Goal: Entertainment & Leisure: Browse casually

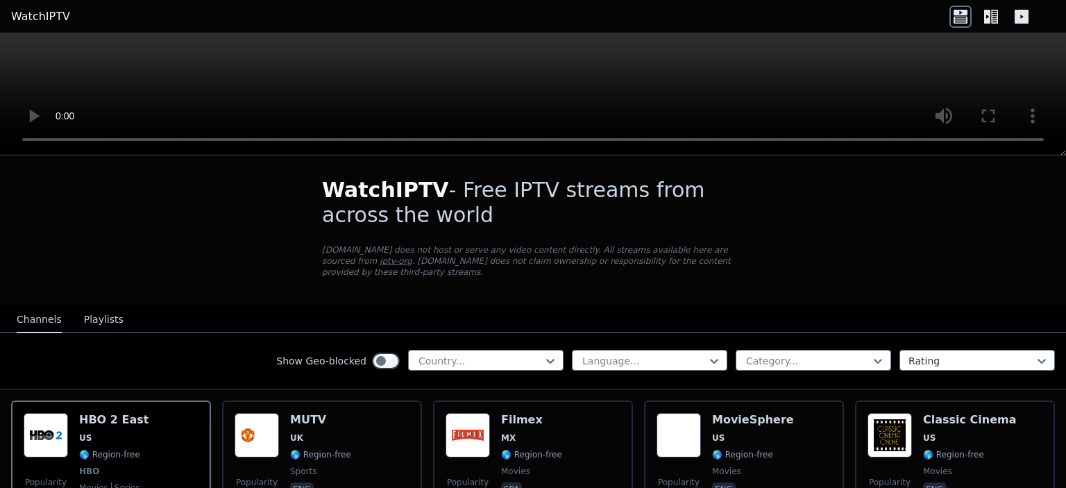
scroll to position [1, 0]
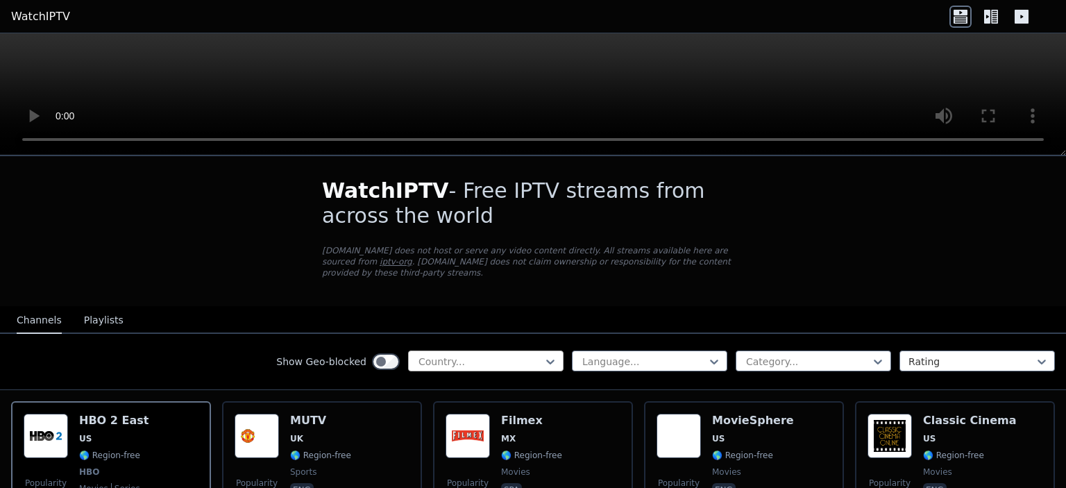
click at [507, 350] on div "Country..." at bounding box center [485, 360] width 155 height 21
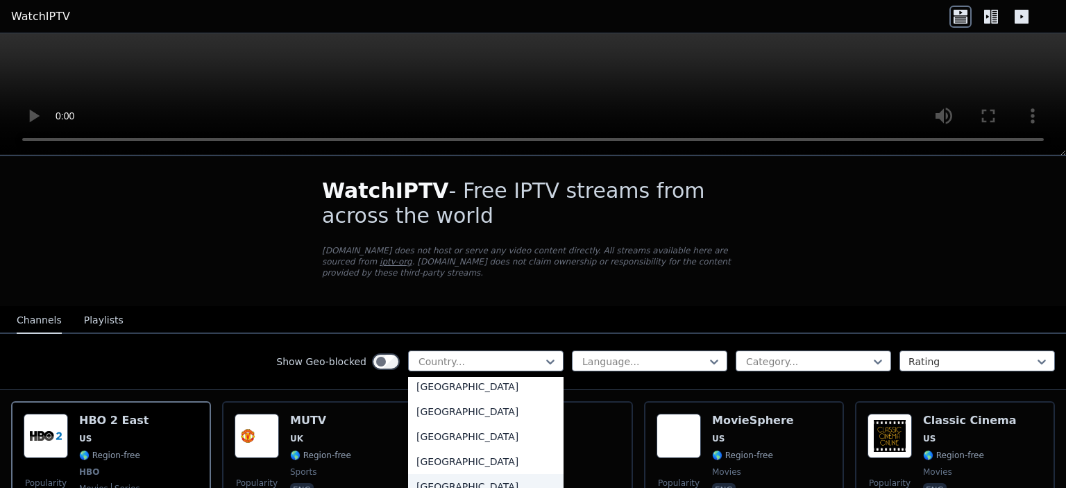
scroll to position [4741, 0]
click at [505, 408] on div "[GEOGRAPHIC_DATA]" at bounding box center [485, 412] width 155 height 25
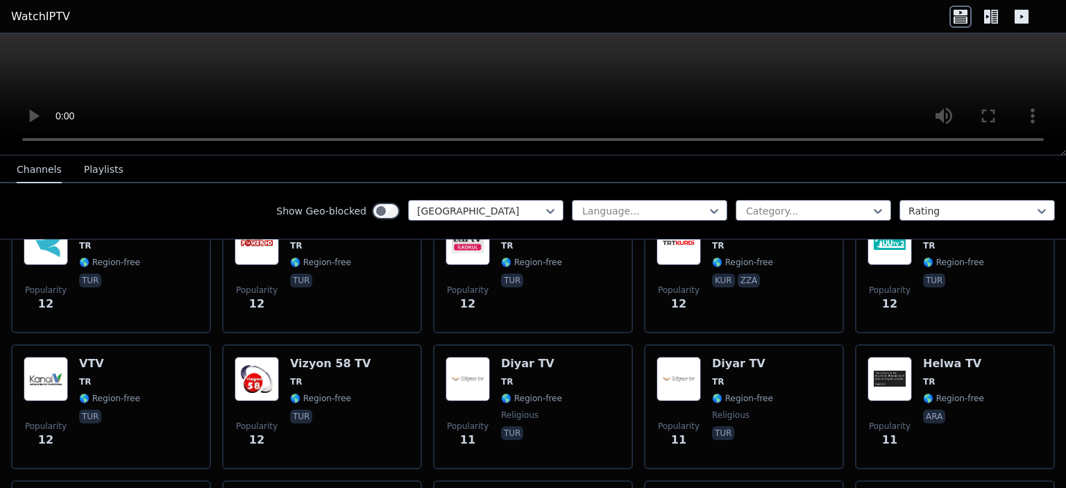
scroll to position [4419, 0]
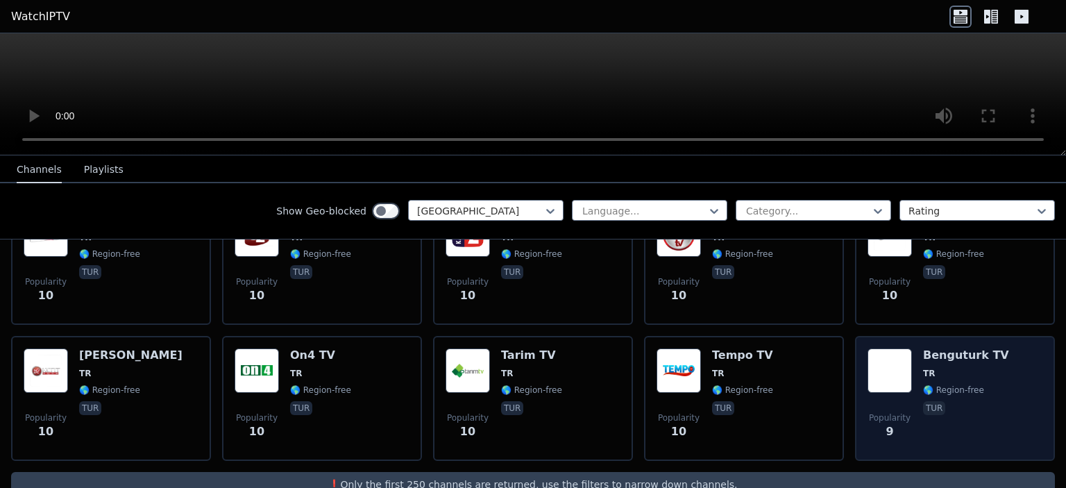
click at [891, 348] on img at bounding box center [889, 370] width 44 height 44
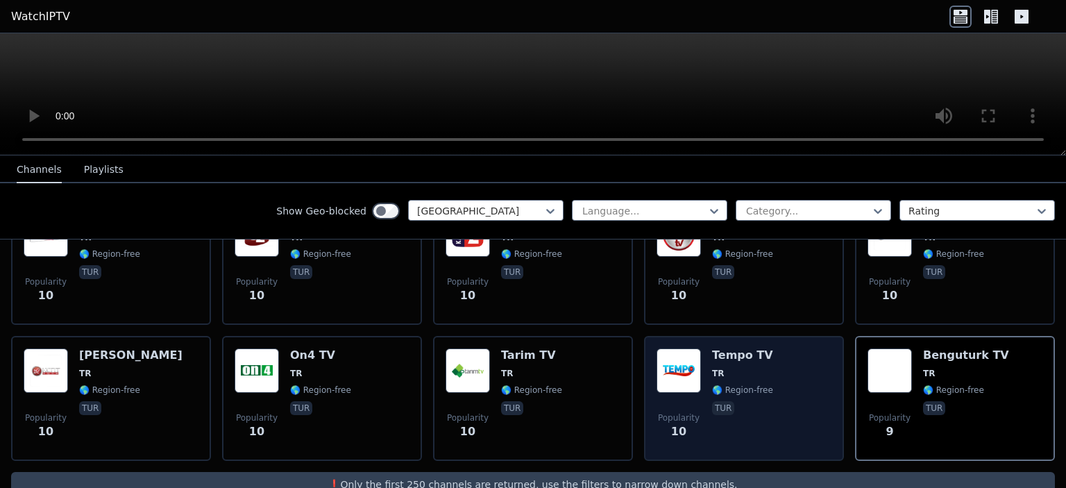
click at [670, 353] on img at bounding box center [679, 370] width 44 height 44
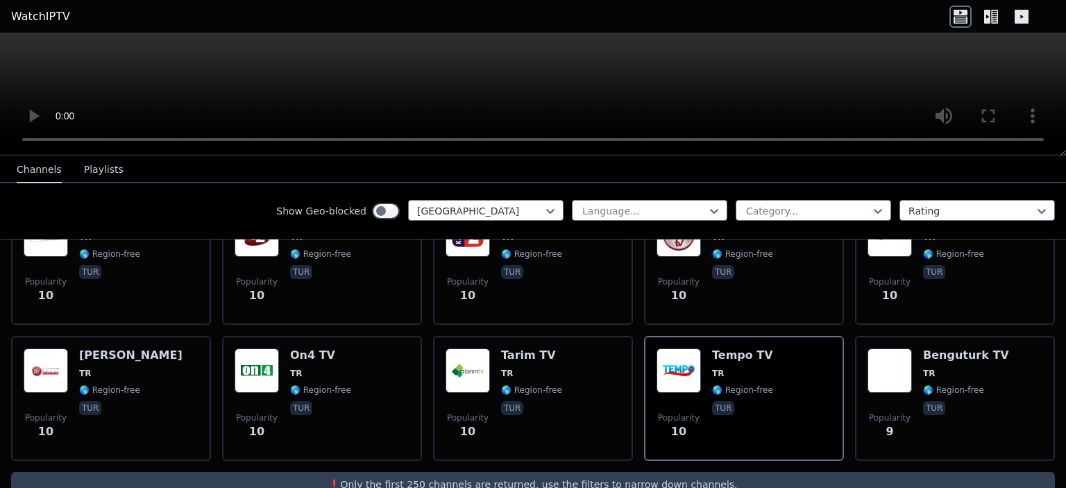
drag, startPoint x: 670, startPoint y: 349, endPoint x: 589, endPoint y: 91, distance: 270.8
drag, startPoint x: 589, startPoint y: 91, endPoint x: 1028, endPoint y: 31, distance: 443.4
click at [1028, 31] on header "WatchIPTV" at bounding box center [533, 16] width 1066 height 33
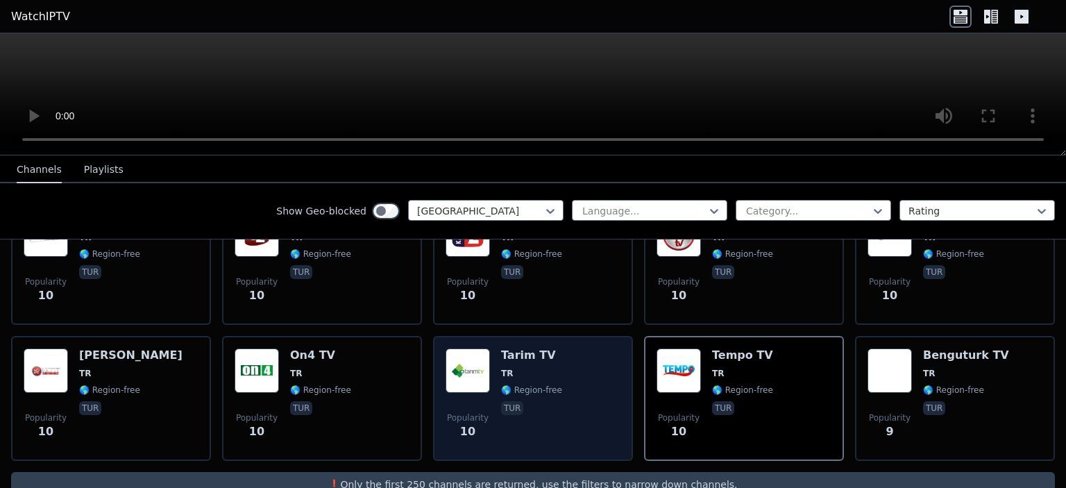
click at [516, 348] on h6 "Tarim TV" at bounding box center [531, 355] width 61 height 14
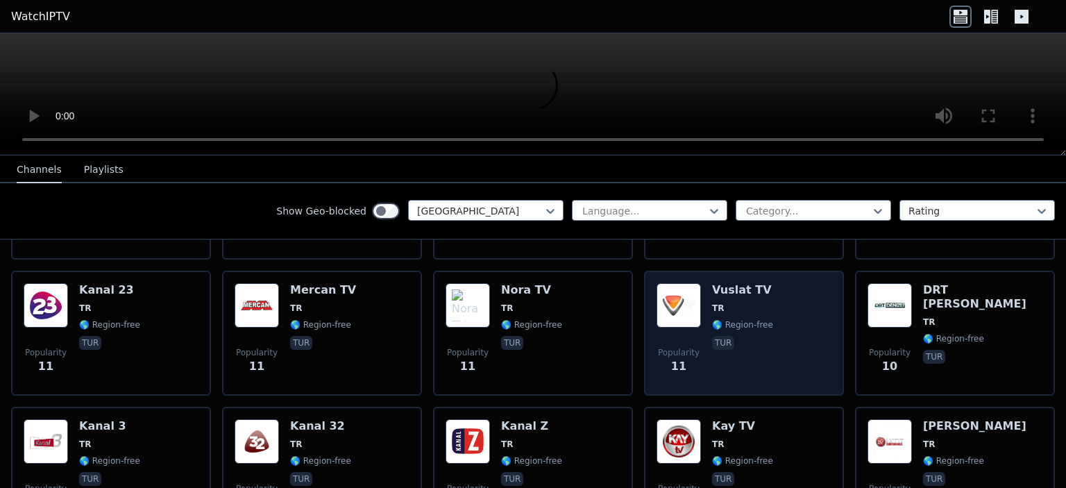
scroll to position [4213, 0]
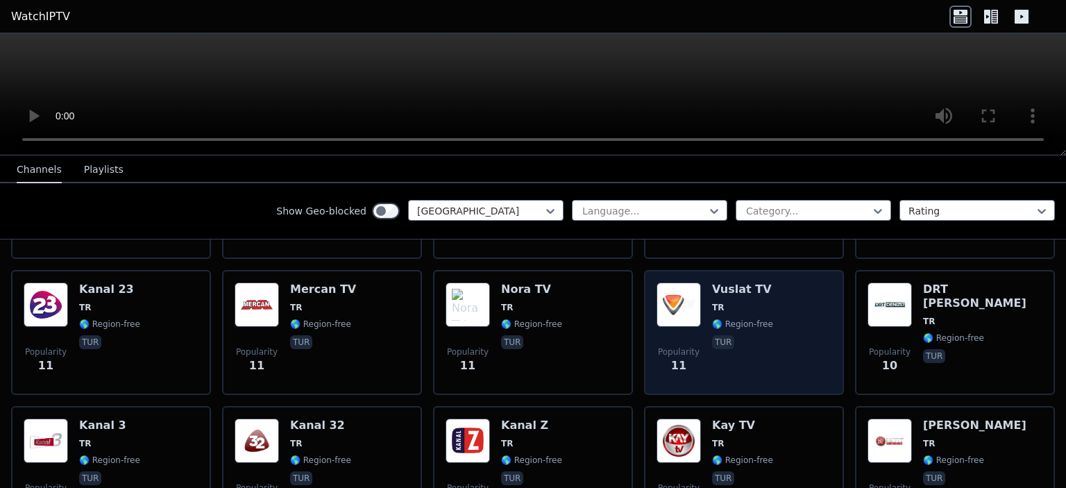
click at [697, 282] on div "Popularity 11 Vuslat TV TR 🌎 Region-free tur" at bounding box center [744, 332] width 175 height 100
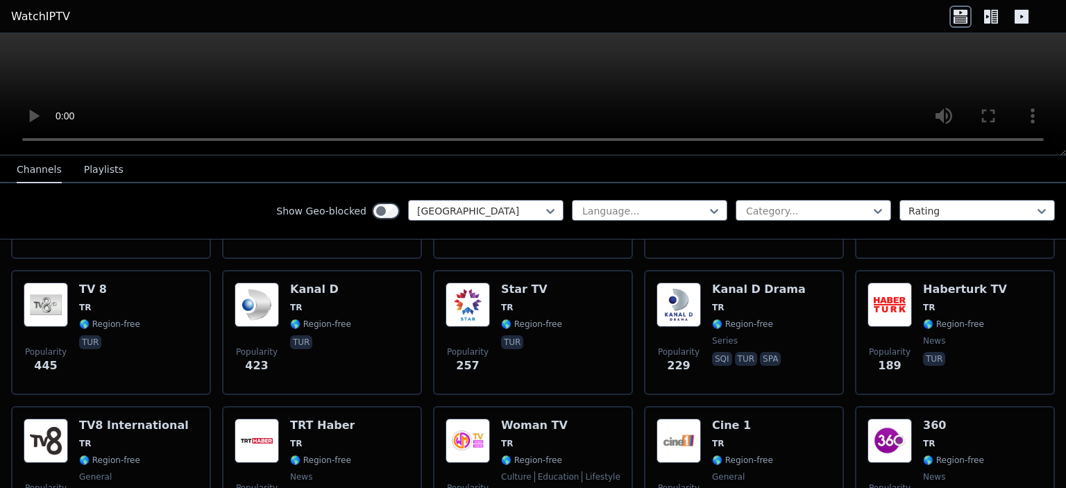
scroll to position [346, 0]
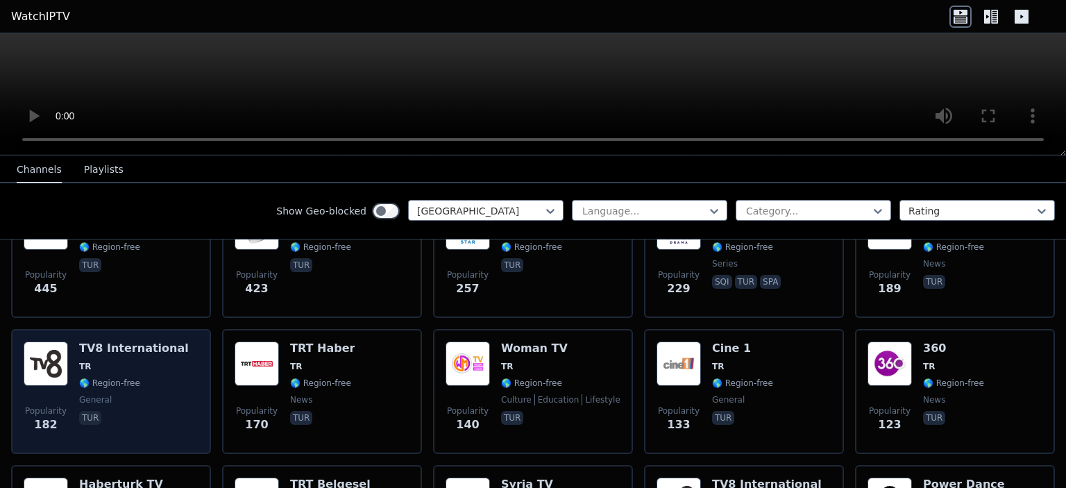
click at [110, 341] on h6 "TV8 International" at bounding box center [134, 348] width 110 height 14
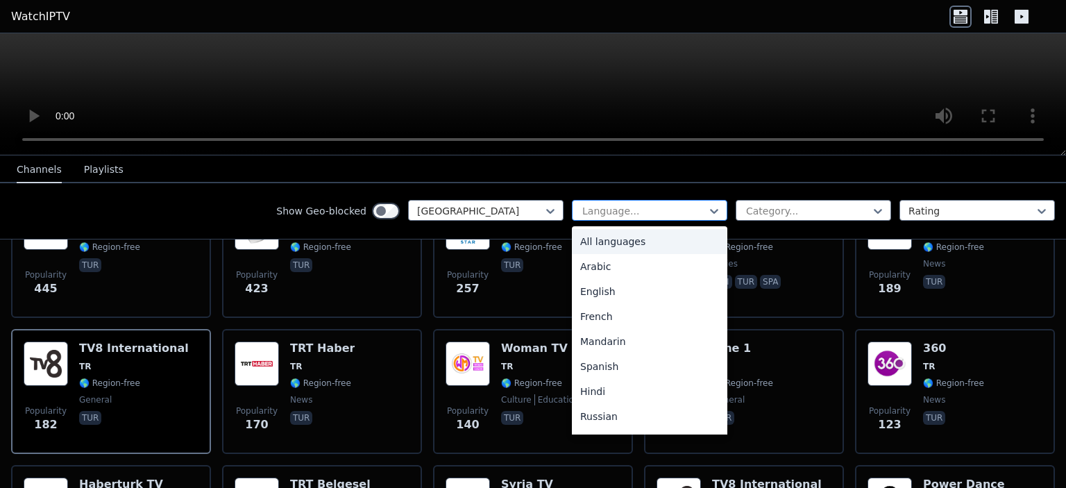
click at [655, 206] on div at bounding box center [644, 211] width 126 height 14
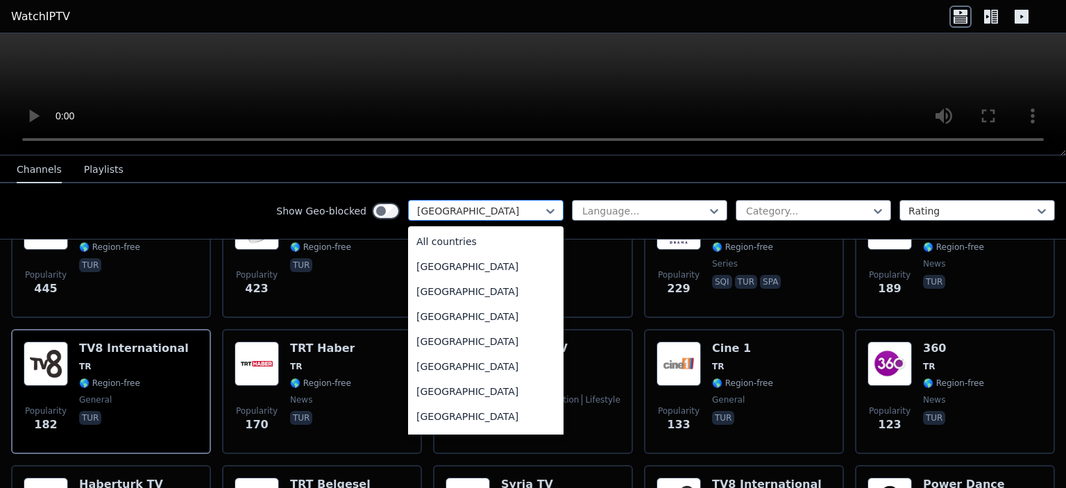
scroll to position [4589, 0]
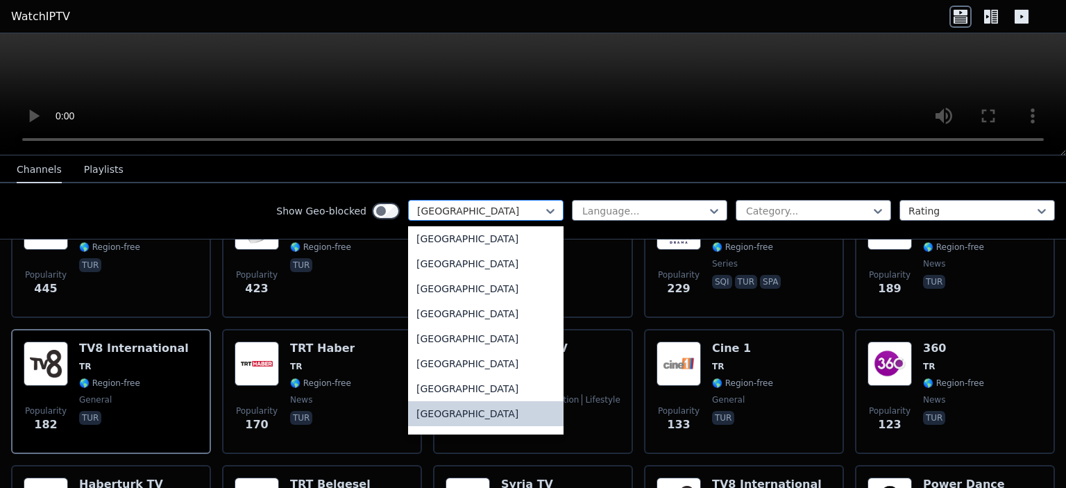
click at [489, 211] on div at bounding box center [480, 211] width 126 height 14
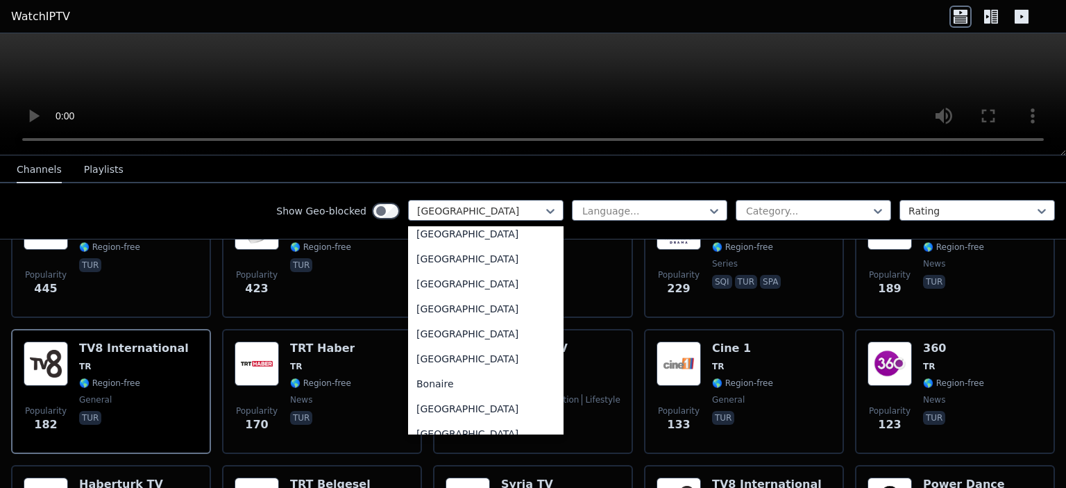
scroll to position [0, 0]
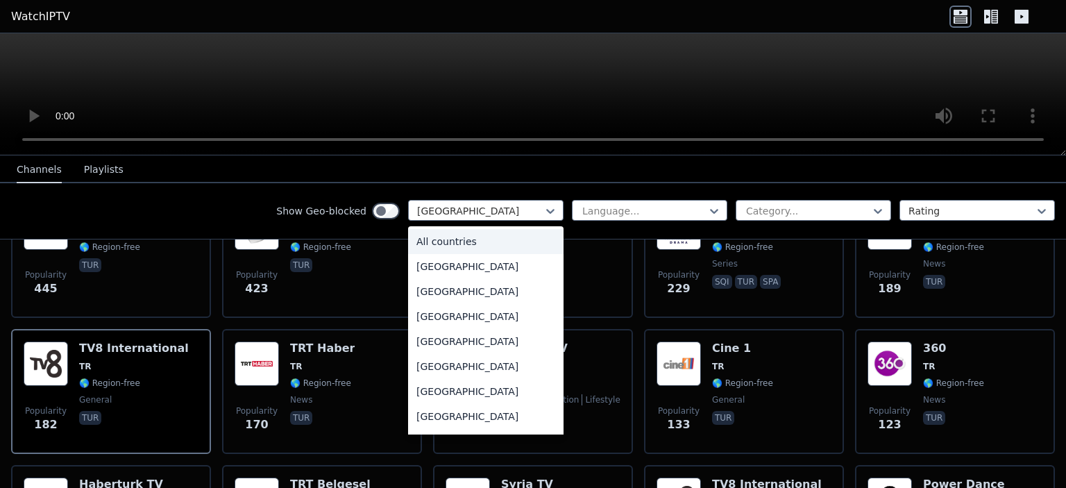
click at [483, 237] on div "All countries" at bounding box center [485, 241] width 155 height 25
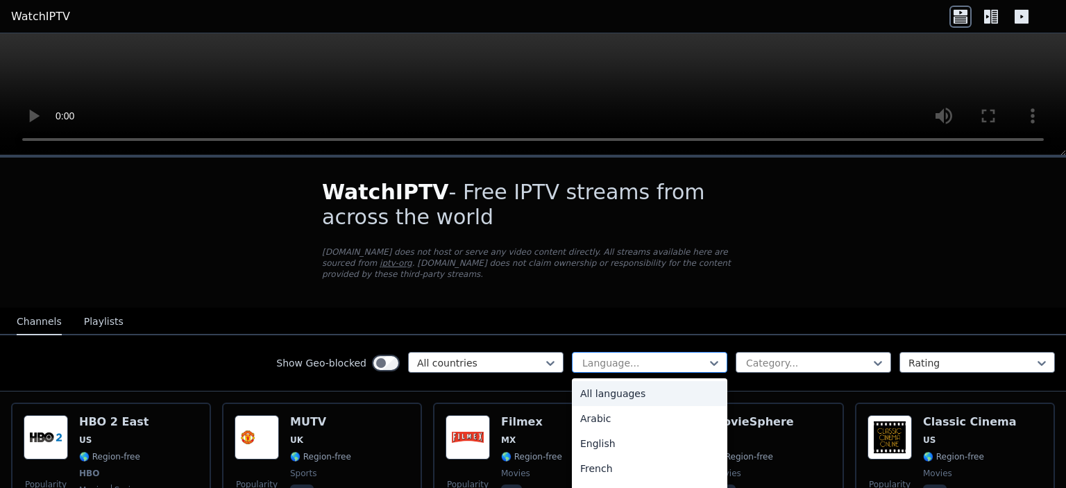
click at [615, 356] on div at bounding box center [644, 363] width 126 height 14
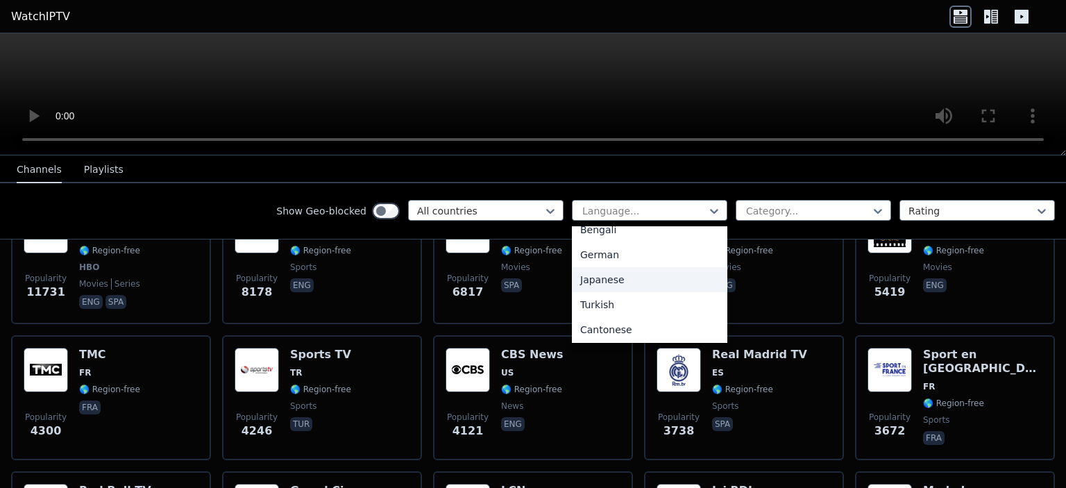
scroll to position [287, 0]
click at [684, 309] on div "Turkish" at bounding box center [649, 303] width 155 height 25
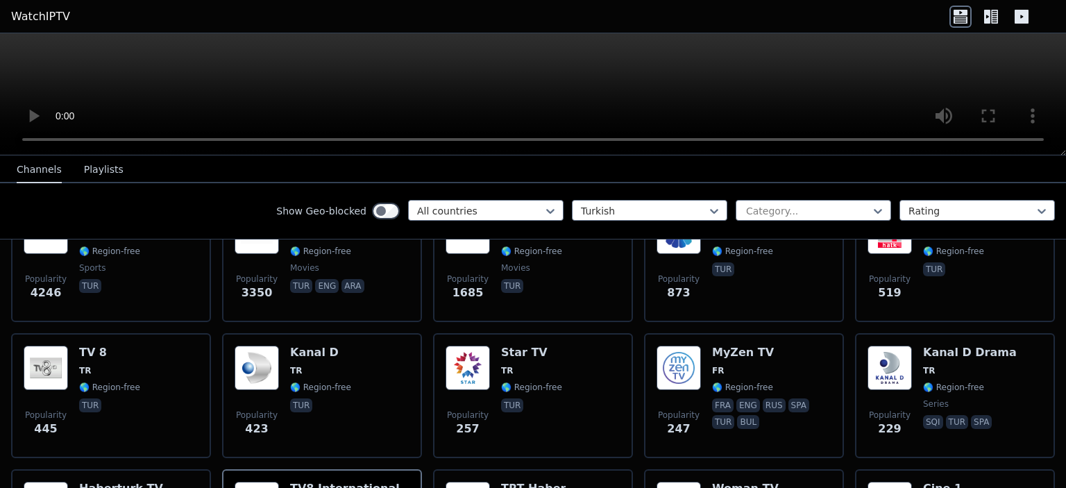
scroll to position [206, 0]
click at [89, 169] on button "Playlists" at bounding box center [104, 170] width 40 height 26
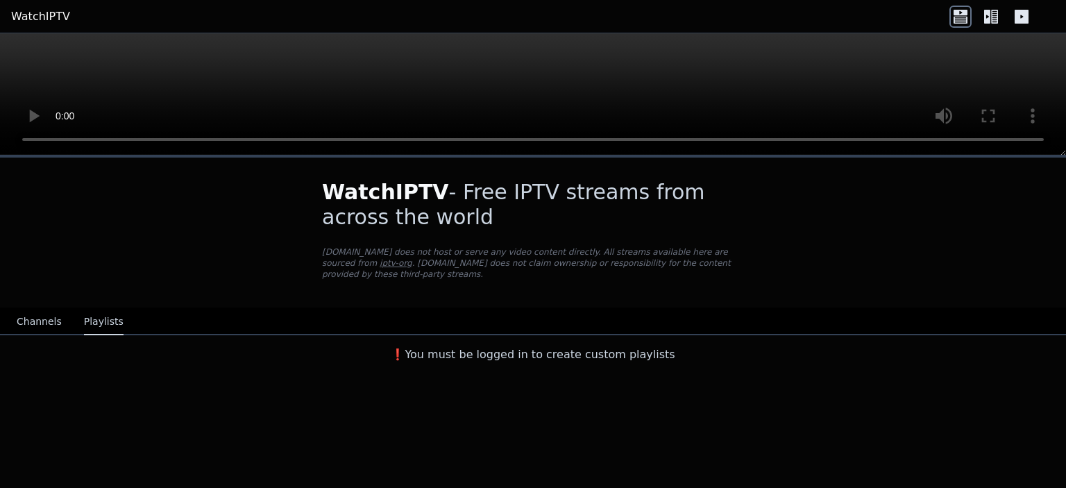
scroll to position [0, 0]
click at [455, 364] on div "WatchIPTV - Free IPTV streams from across the world [DOMAIN_NAME] does not host…" at bounding box center [533, 321] width 1066 height 332
click at [24, 315] on button "Channels" at bounding box center [39, 322] width 45 height 26
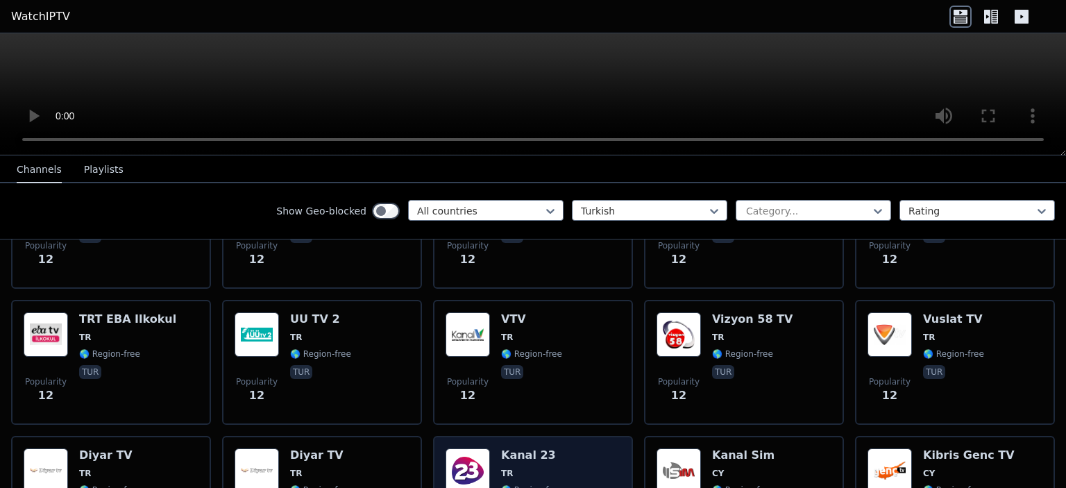
scroll to position [4214, 0]
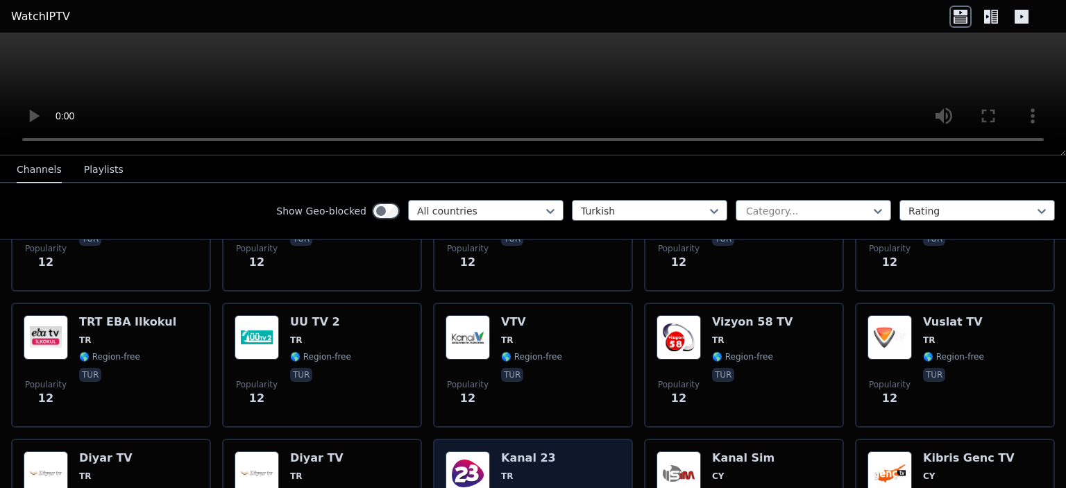
drag, startPoint x: 516, startPoint y: 402, endPoint x: 504, endPoint y: 430, distance: 31.1
click at [504, 487] on span "🌎 Region-free" at bounding box center [531, 492] width 61 height 11
click at [244, 171] on nav "Channels Playlists" at bounding box center [533, 169] width 1066 height 28
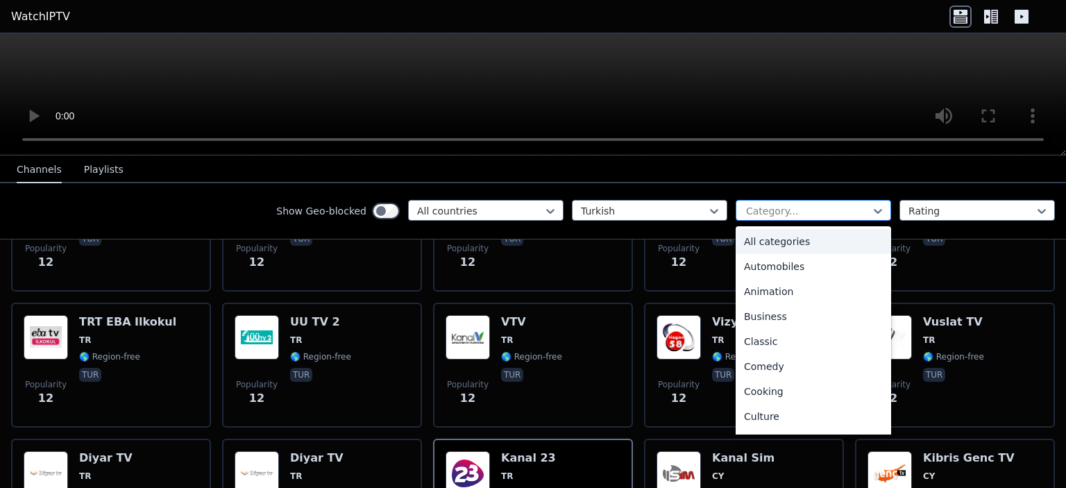
click at [845, 204] on div at bounding box center [808, 211] width 126 height 14
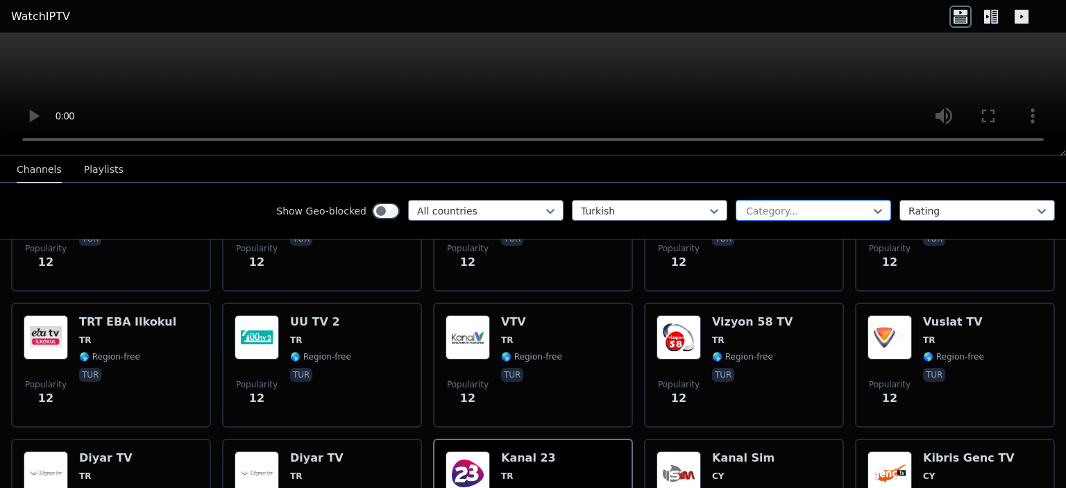
click at [845, 204] on div at bounding box center [808, 211] width 126 height 14
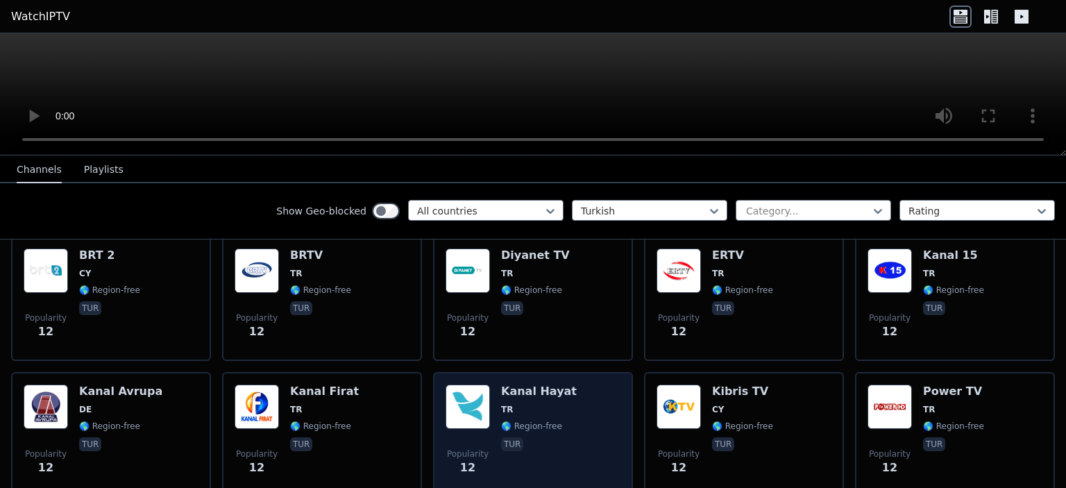
scroll to position [4008, 0]
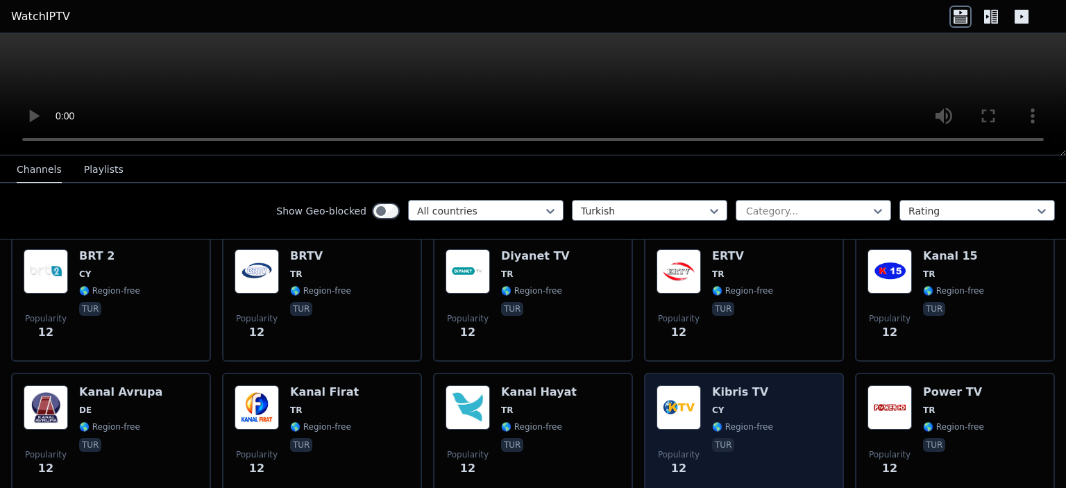
click at [723, 421] on span "🌎 Region-free" at bounding box center [742, 426] width 61 height 11
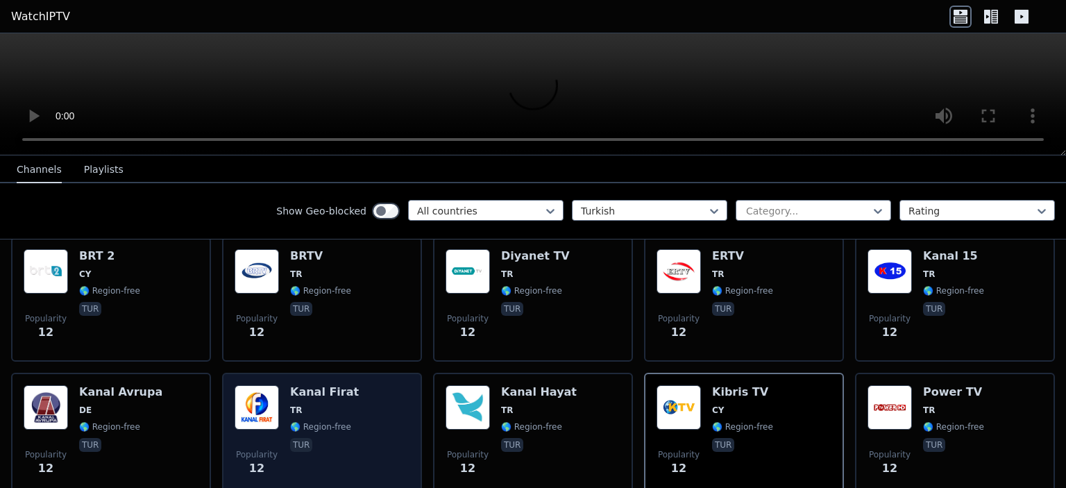
click at [306, 405] on span "TR" at bounding box center [324, 410] width 69 height 11
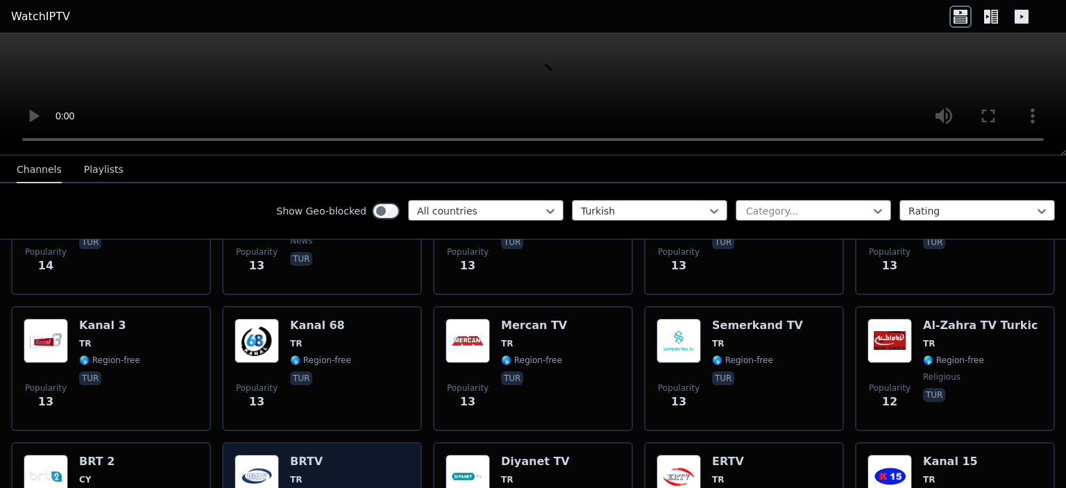
scroll to position [3800, 0]
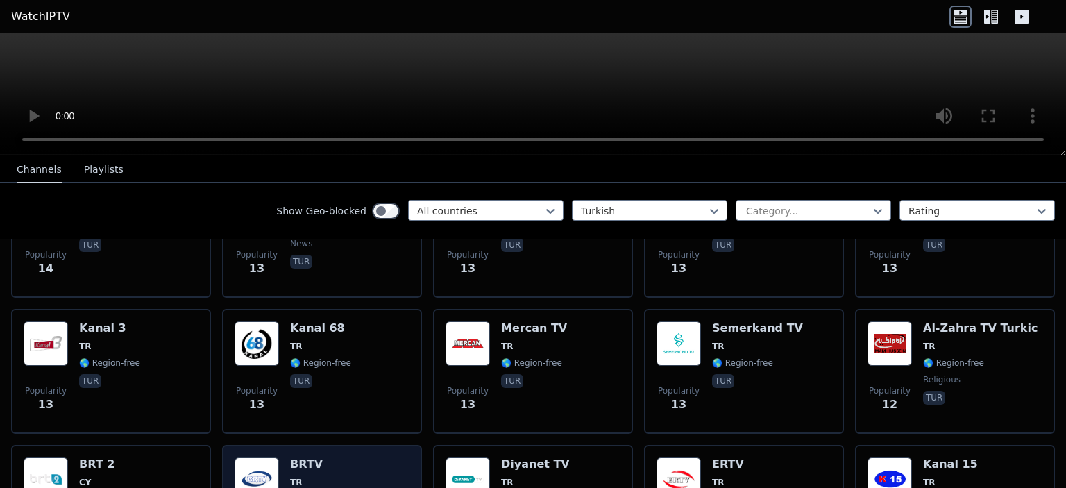
click at [318, 457] on h6 "BRTV" at bounding box center [320, 464] width 61 height 14
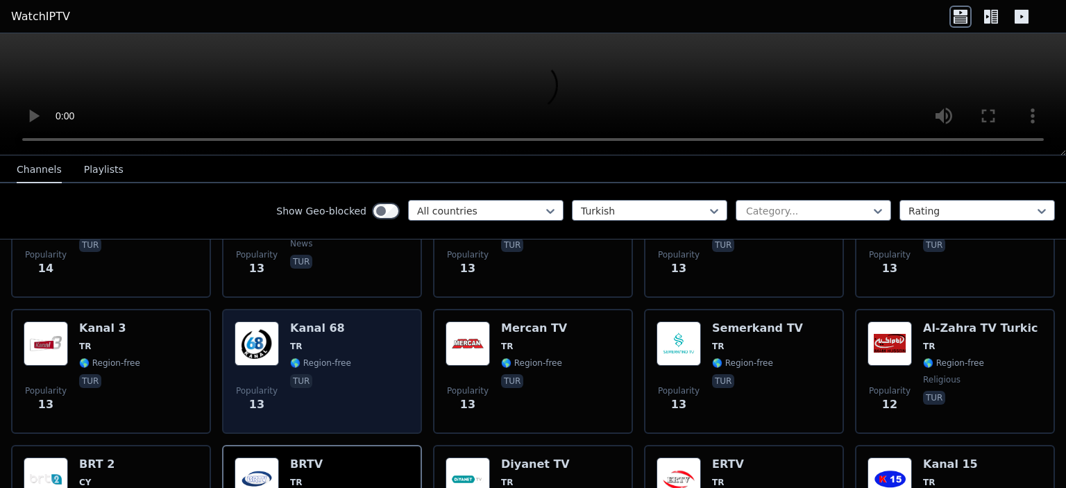
click at [361, 321] on div "Popularity 13 Kanal 68 TR 🌎 Region-free tur" at bounding box center [322, 371] width 175 height 100
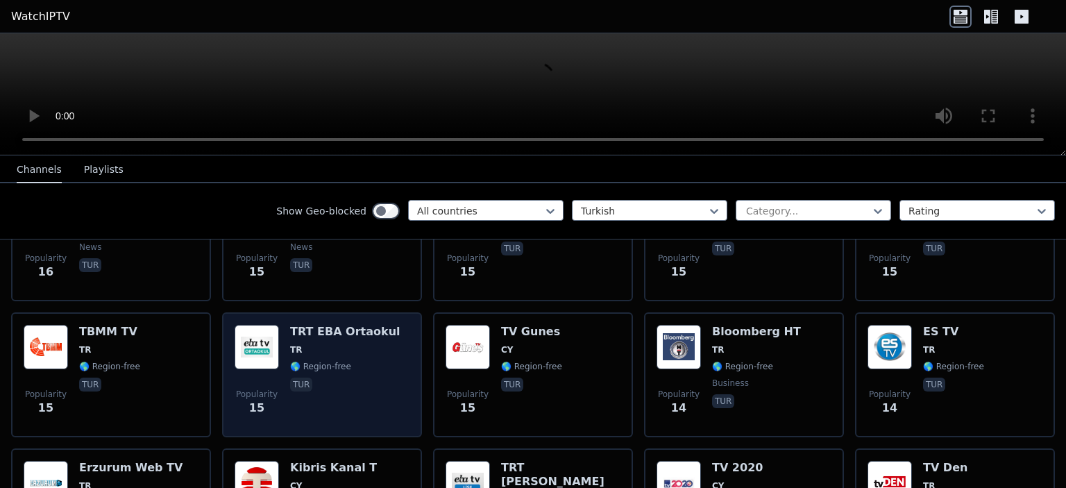
scroll to position [3387, 0]
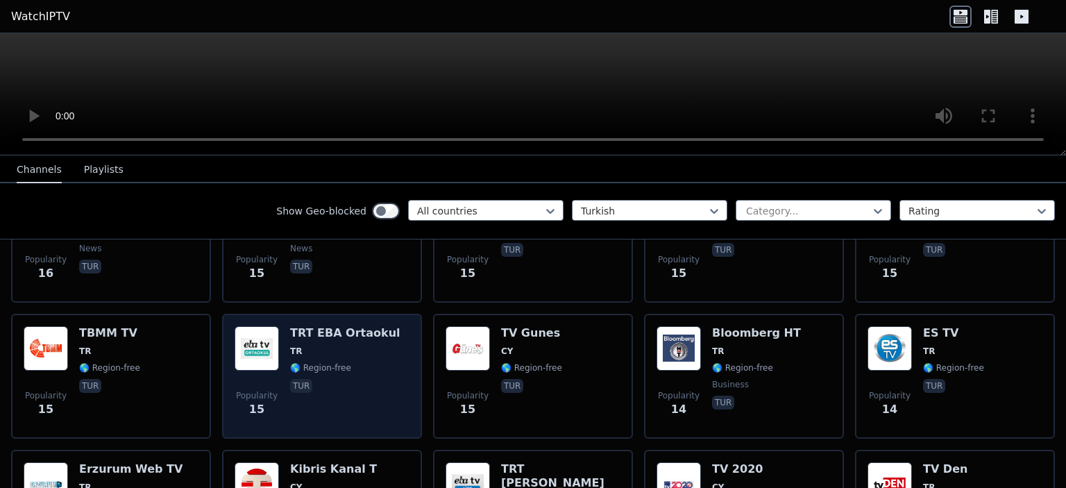
click at [358, 326] on h6 "TRT EBA Ortaokul" at bounding box center [345, 333] width 110 height 14
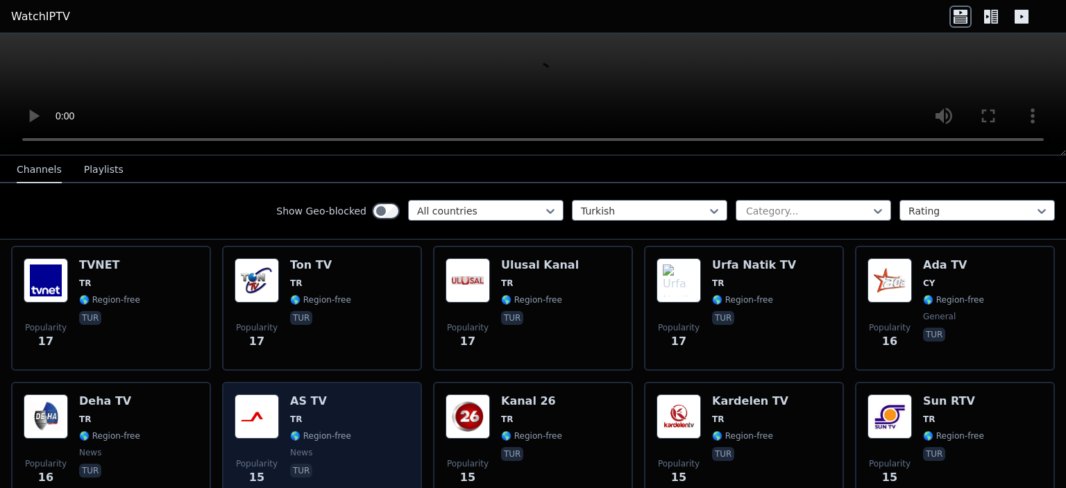
scroll to position [3181, 0]
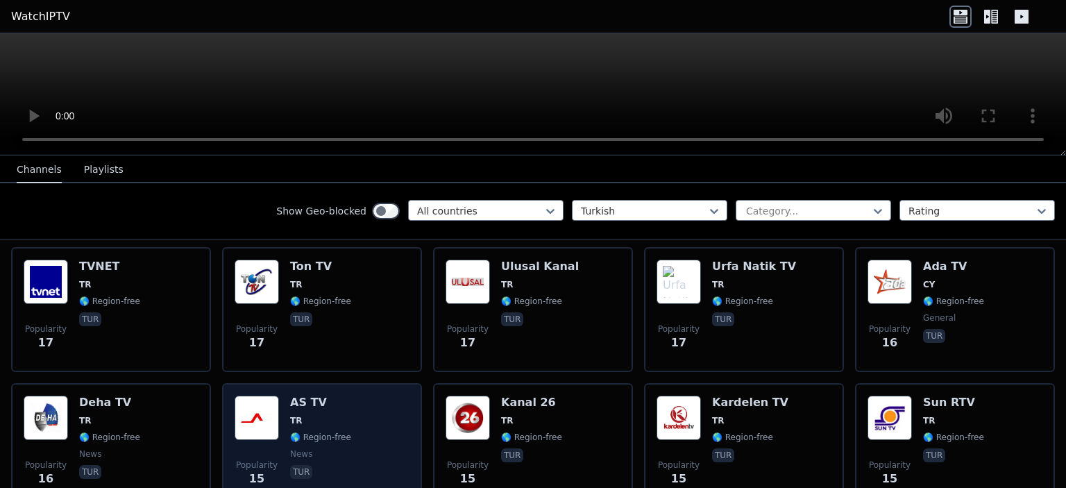
click at [318, 415] on span "TR" at bounding box center [320, 420] width 61 height 11
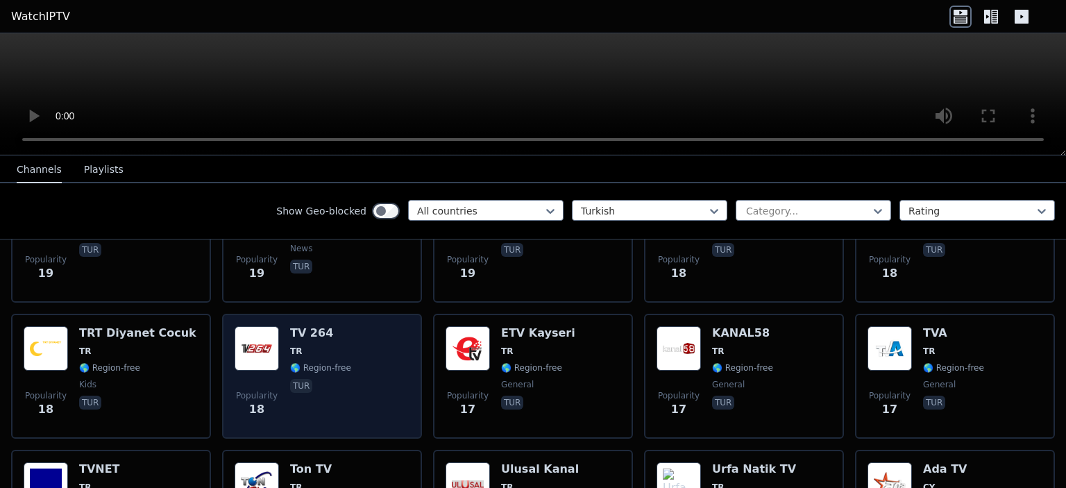
click at [316, 326] on div "TV 264 TR 🌎 Region-free tur" at bounding box center [320, 376] width 61 height 100
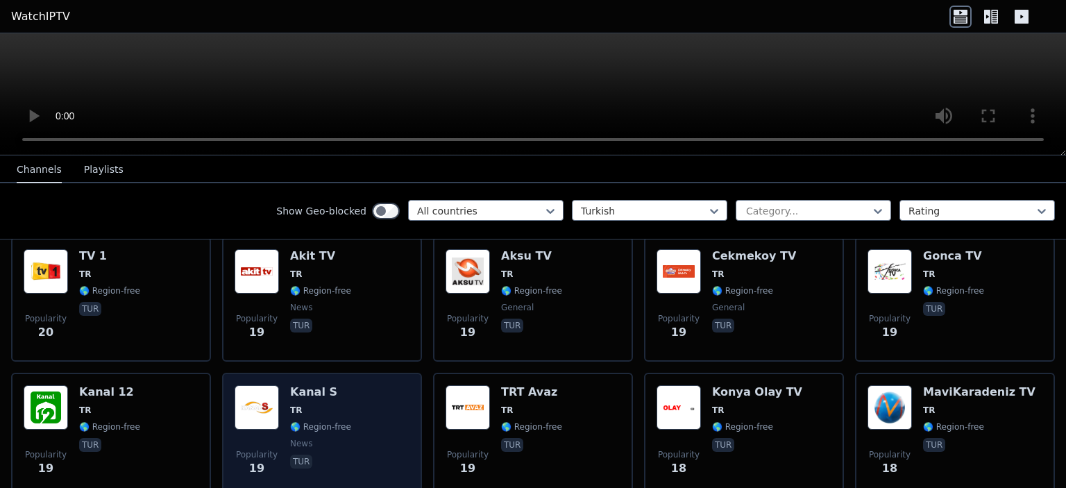
click at [317, 373] on div "Popularity 19 Kanal S TR 🌎 Region-free news tur" at bounding box center [322, 435] width 200 height 125
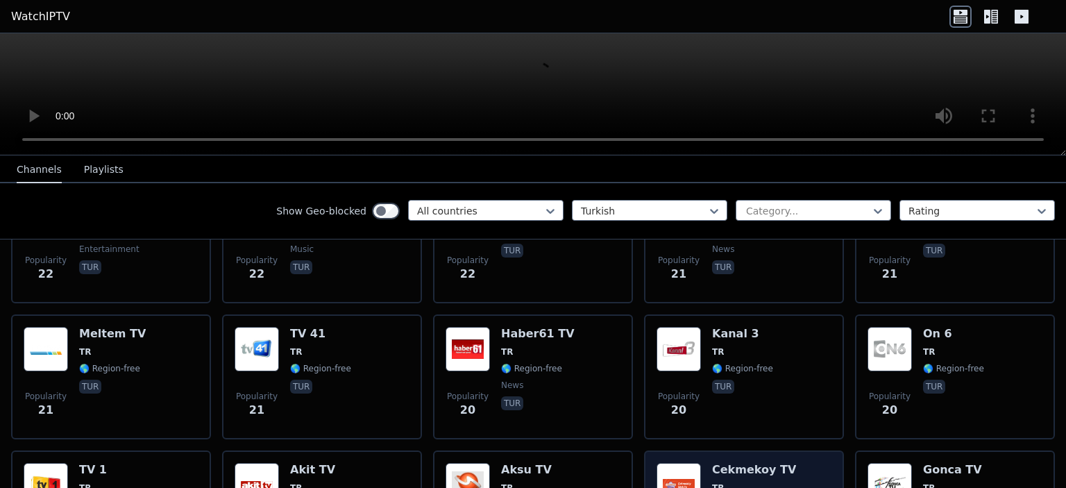
scroll to position [2568, 0]
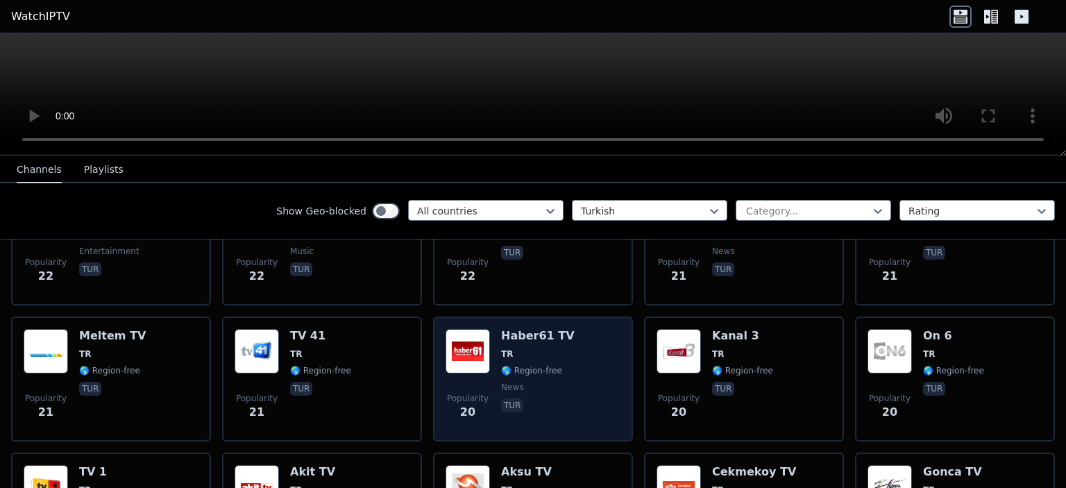
click at [527, 348] on span "TR" at bounding box center [538, 353] width 74 height 11
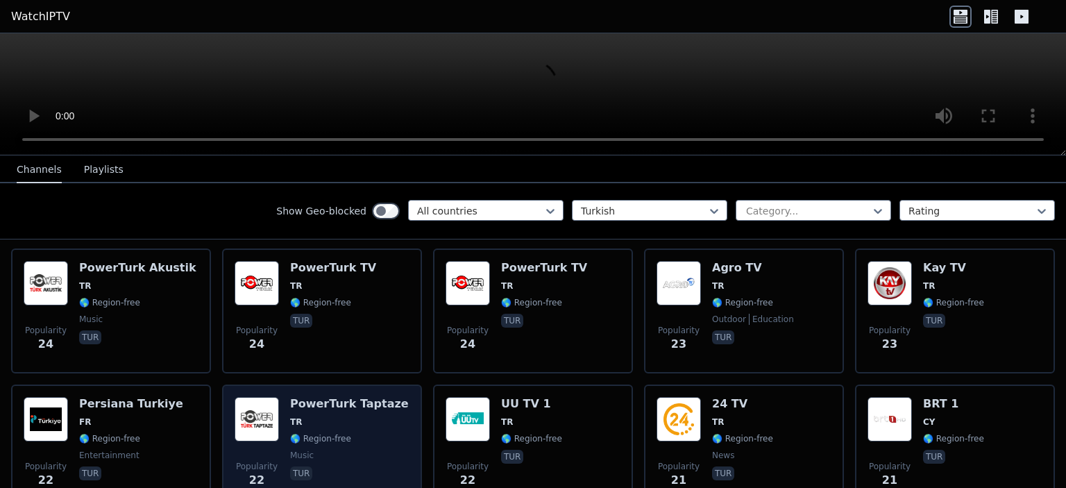
scroll to position [2362, 0]
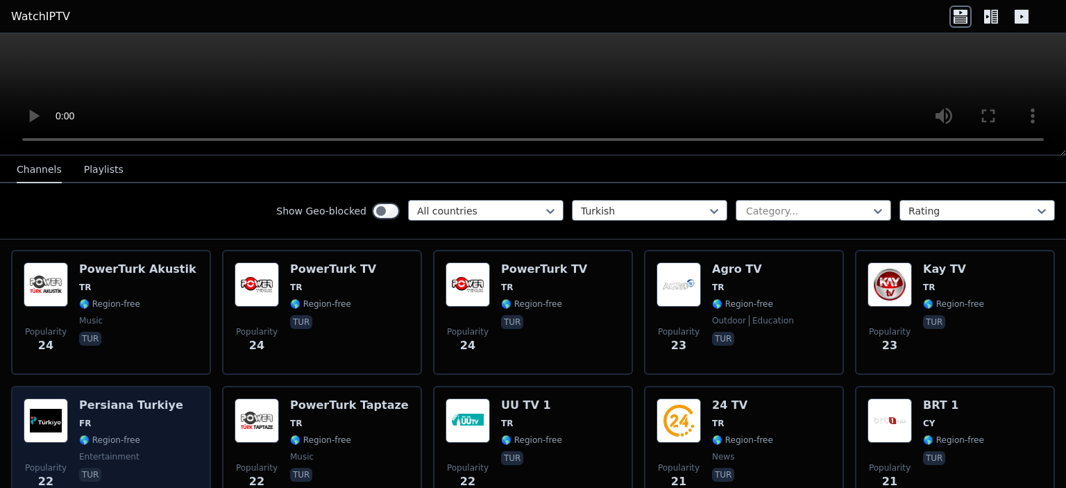
click at [128, 418] on span "FR" at bounding box center [131, 423] width 104 height 11
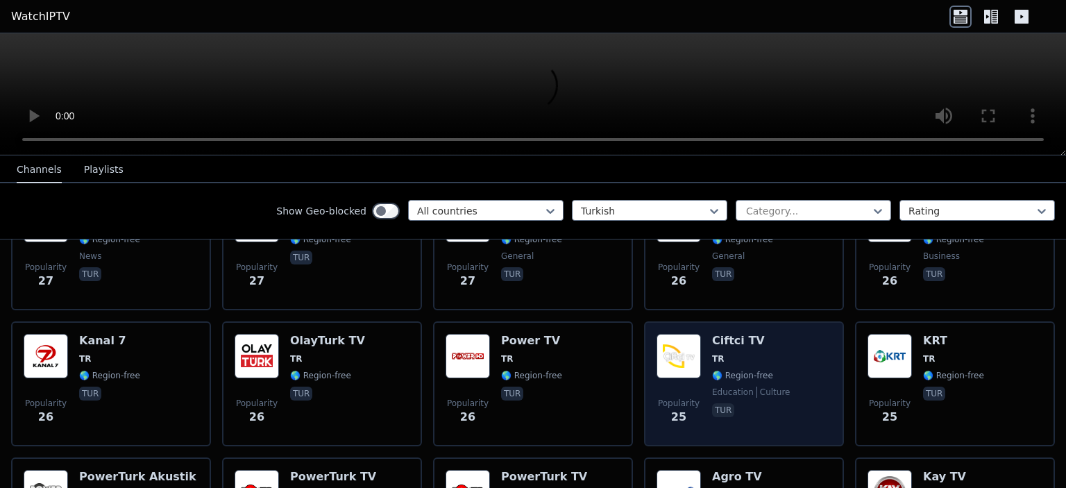
scroll to position [2154, 0]
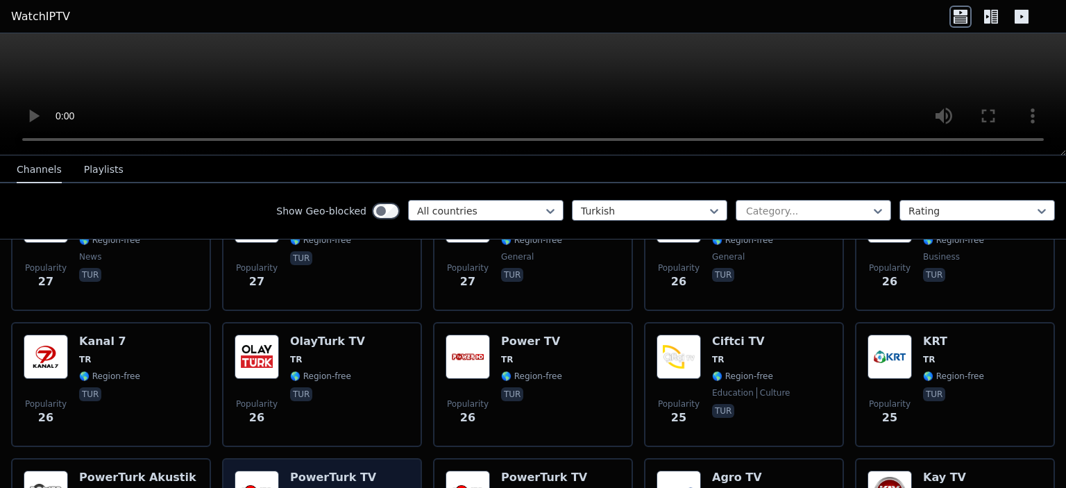
click at [323, 471] on h6 "PowerTurk TV" at bounding box center [333, 478] width 86 height 14
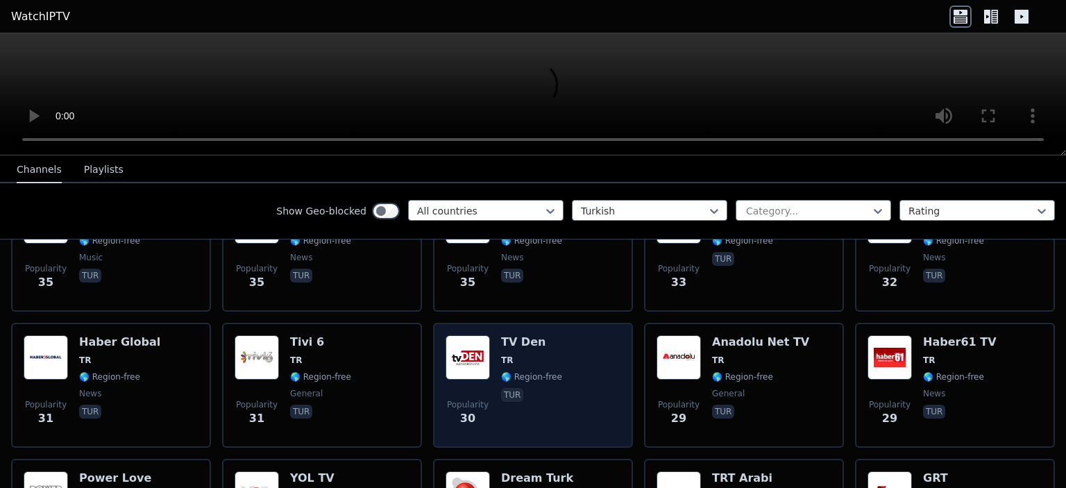
scroll to position [1743, 0]
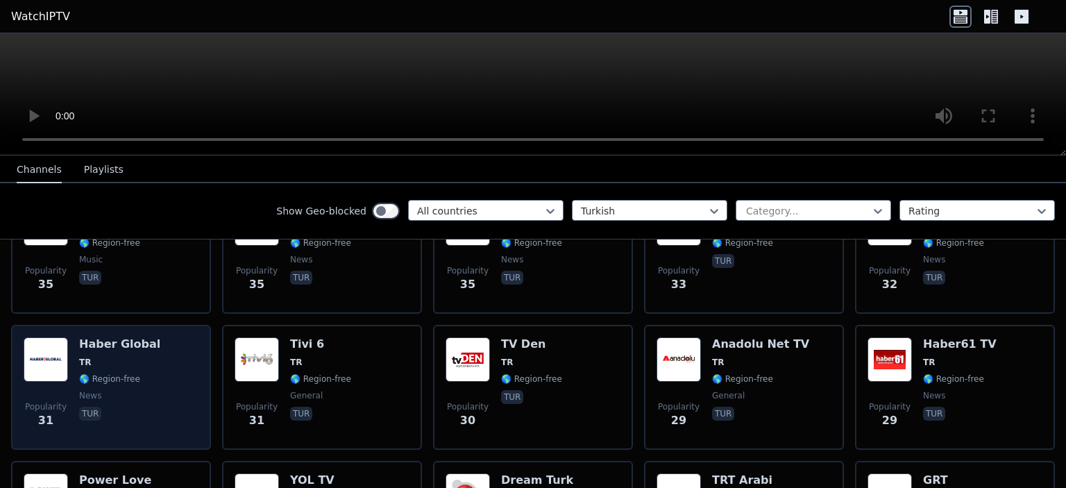
click at [112, 373] on span "🌎 Region-free" at bounding box center [109, 378] width 61 height 11
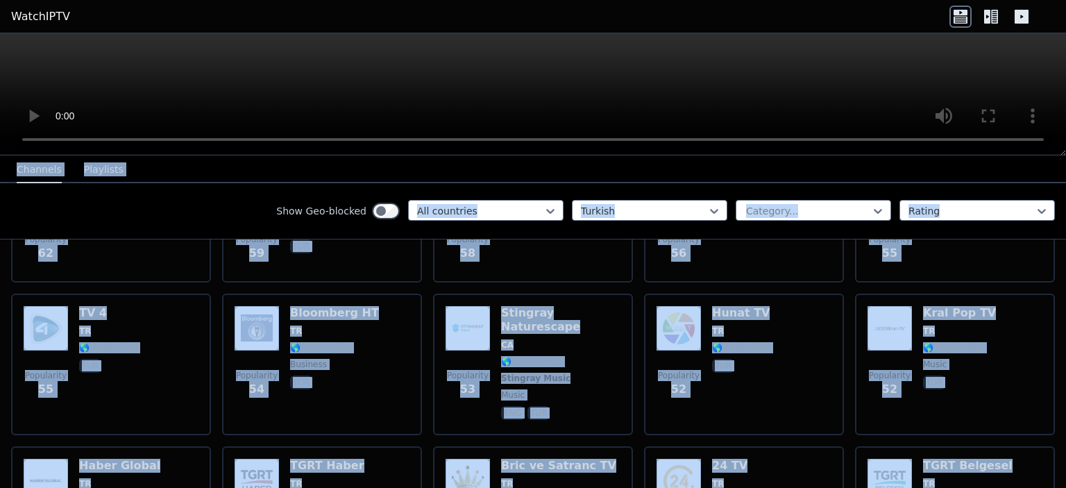
scroll to position [0, 0]
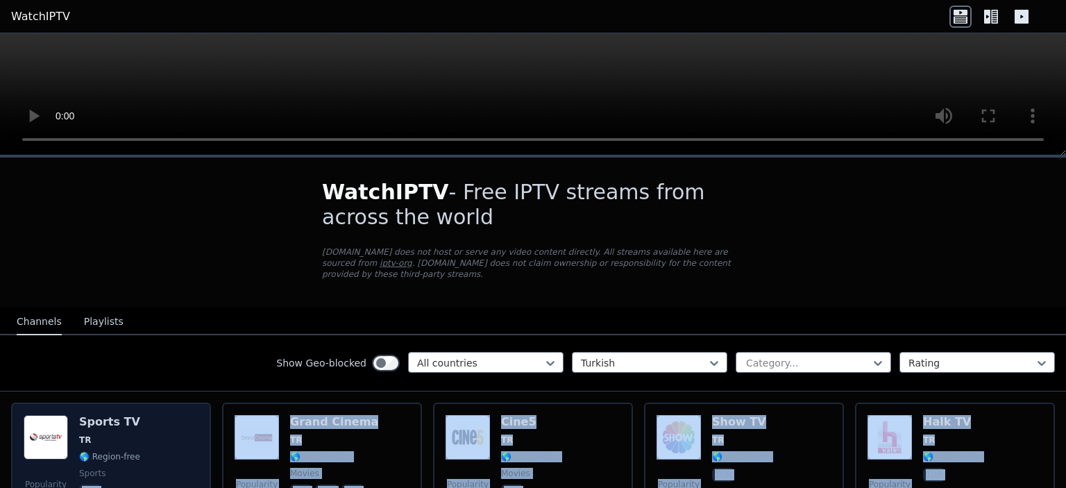
drag, startPoint x: 94, startPoint y: 375, endPoint x: 120, endPoint y: 413, distance: 46.0
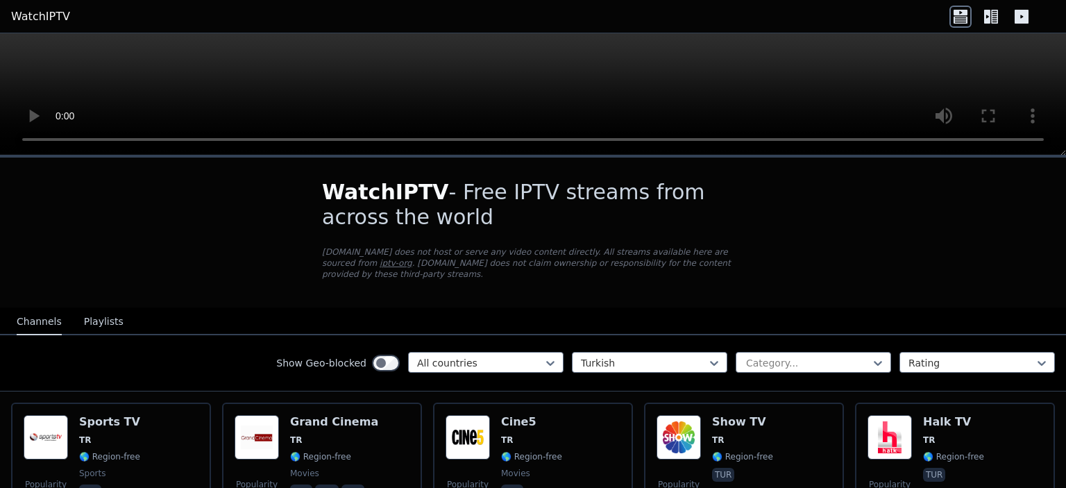
drag, startPoint x: 81, startPoint y: 414, endPoint x: 18, endPoint y: 368, distance: 78.4
click at [18, 368] on div "Show Geo-blocked All countries Turkish Category... Rating" at bounding box center [533, 363] width 1066 height 56
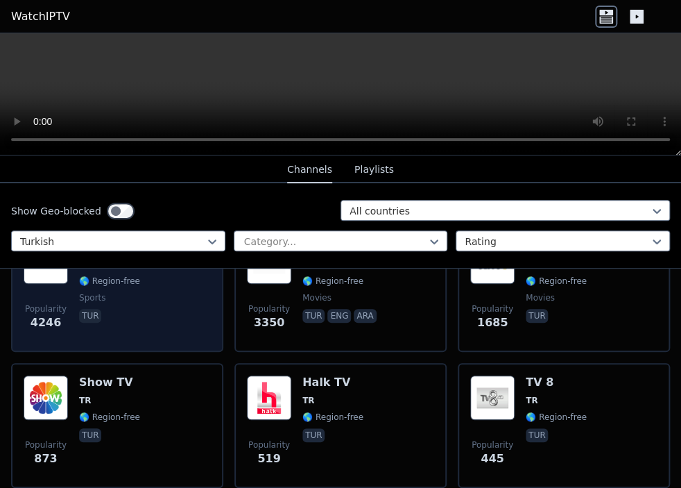
scroll to position [206, 0]
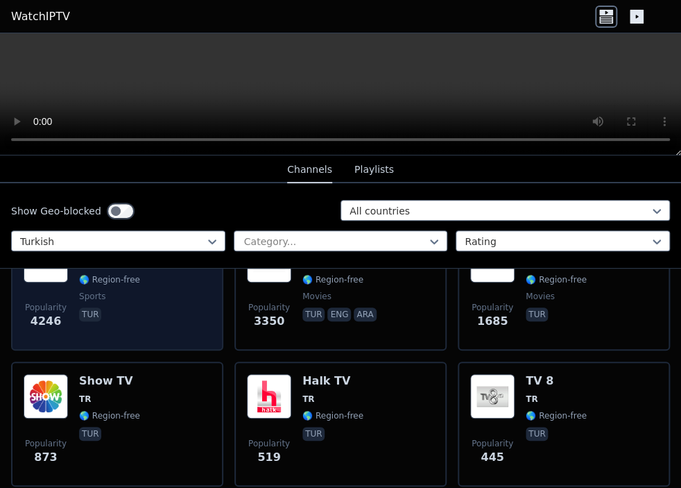
click at [133, 296] on div "Popularity 4246 Sports TV TR 🌎 Region-free sports tur" at bounding box center [117, 288] width 187 height 100
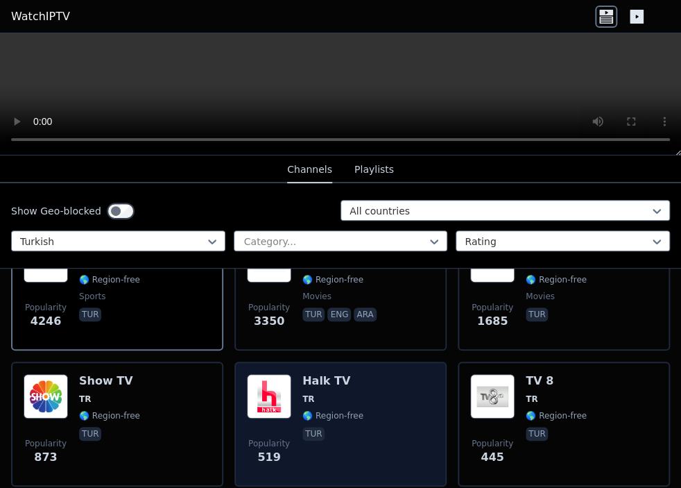
click at [338, 393] on span "TR" at bounding box center [333, 398] width 61 height 11
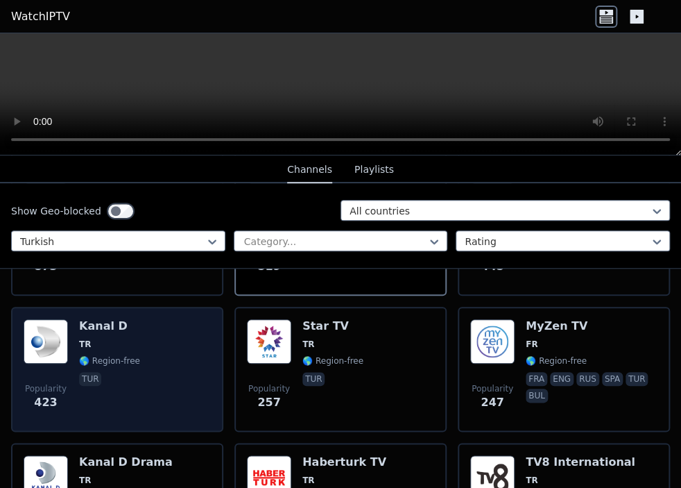
click at [135, 344] on div "Popularity 423 Kanal D TR 🌎 Region-free tur" at bounding box center [117, 369] width 187 height 100
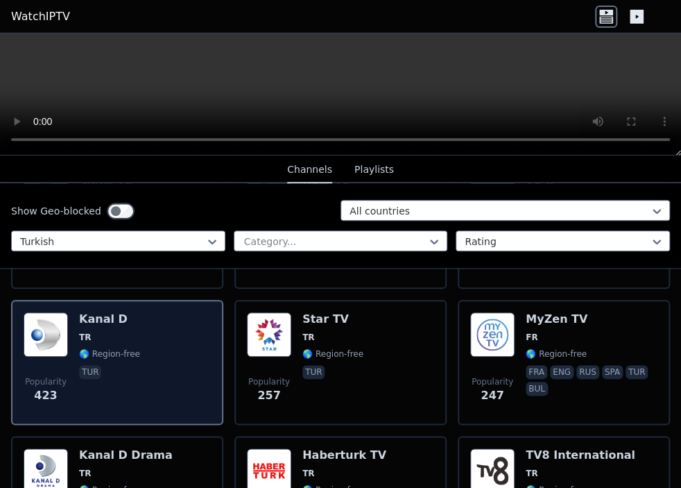
click at [135, 341] on div "Popularity 423 Kanal D TR 🌎 Region-free tur" at bounding box center [117, 362] width 187 height 100
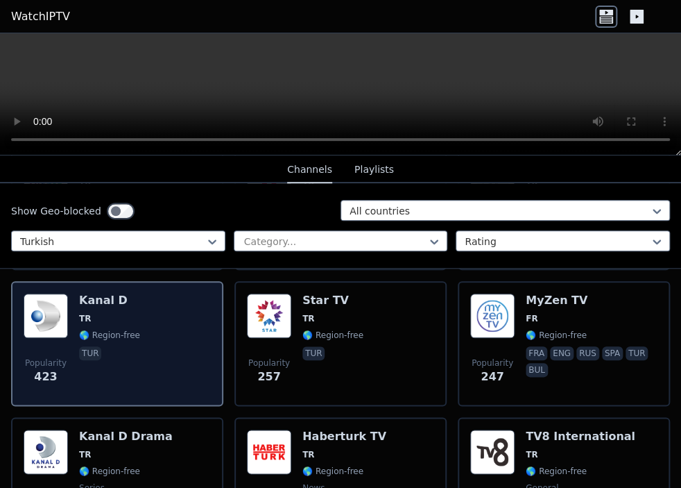
scroll to position [423, 0]
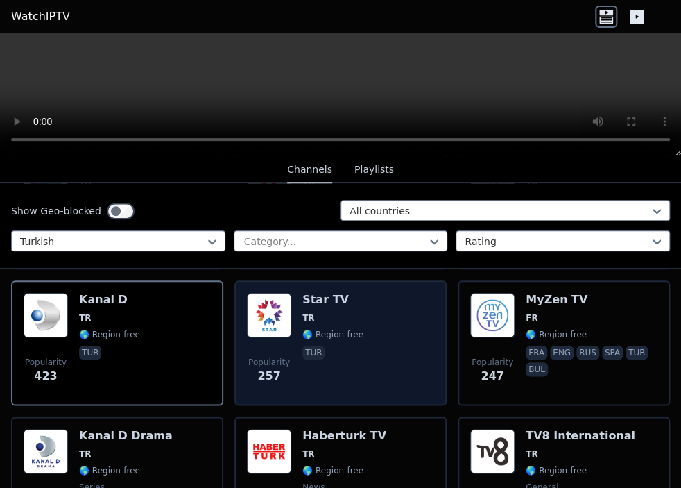
click at [367, 326] on div "Popularity 257 Star TV TR 🌎 Region-free tur" at bounding box center [340, 343] width 187 height 100
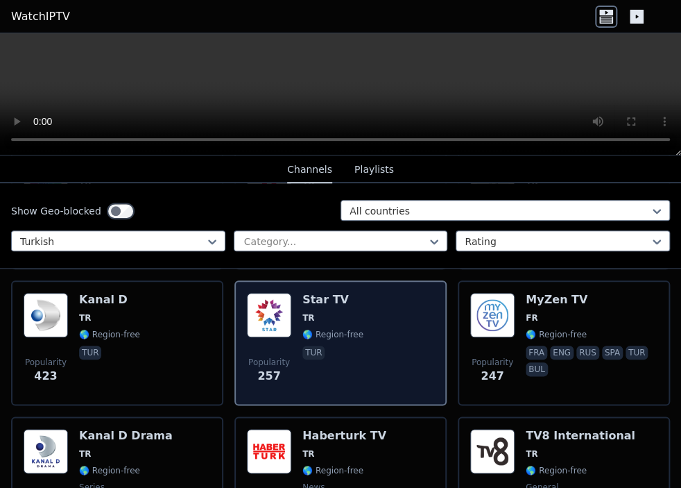
click at [367, 326] on div "Popularity 257 Star TV TR 🌎 Region-free tur" at bounding box center [340, 343] width 187 height 100
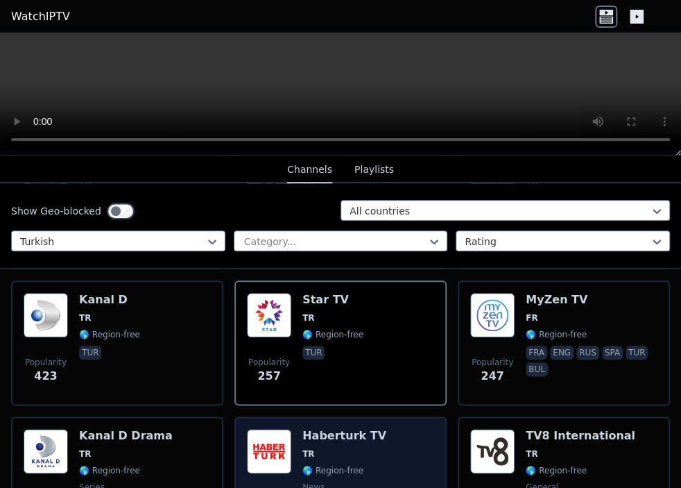
click at [304, 448] on span "TR" at bounding box center [309, 453] width 12 height 11
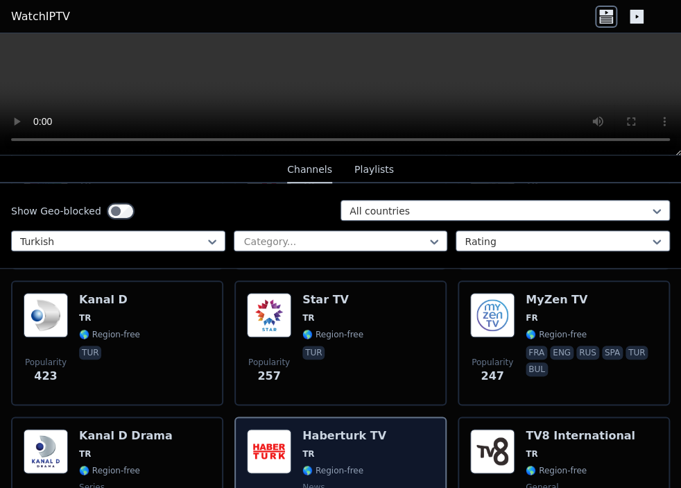
click at [305, 448] on span "TR" at bounding box center [309, 453] width 12 height 11
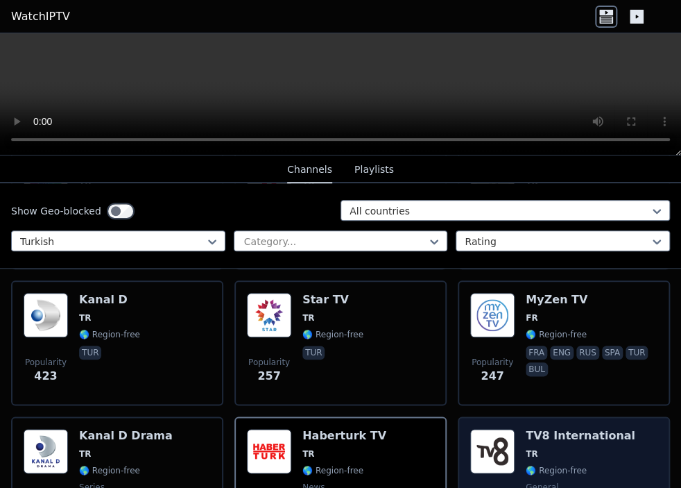
click at [526, 432] on div "TV8 International TR 🌎 Region-free general tur" at bounding box center [581, 479] width 110 height 100
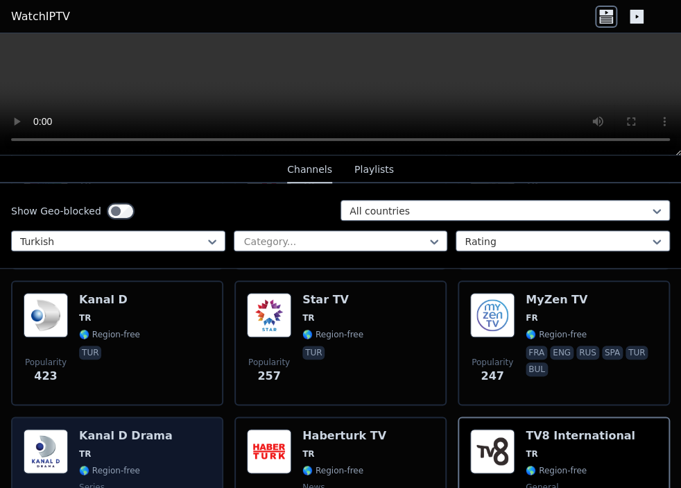
click at [178, 432] on div "Popularity 229 Kanal D Drama TR 🌎 Region-free series sqi tur spa" at bounding box center [117, 479] width 187 height 100
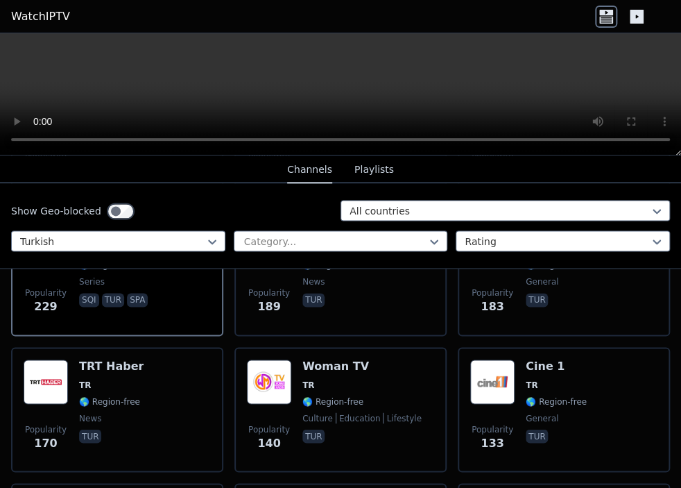
scroll to position [629, 0]
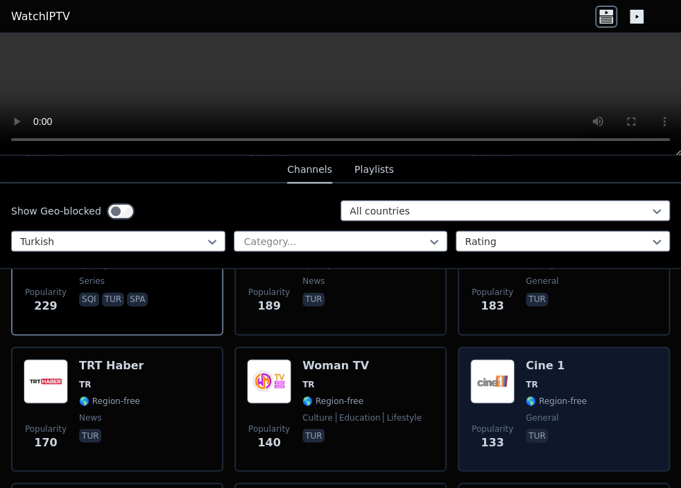
click at [541, 395] on span "🌎 Region-free" at bounding box center [556, 400] width 61 height 11
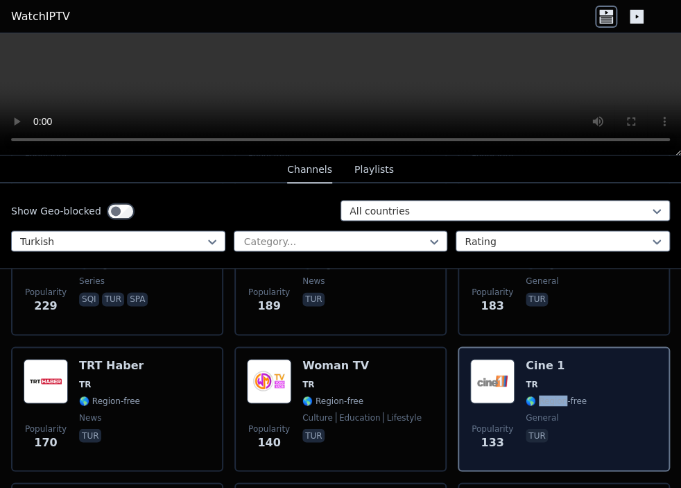
click at [541, 395] on span "🌎 Region-free" at bounding box center [556, 400] width 61 height 11
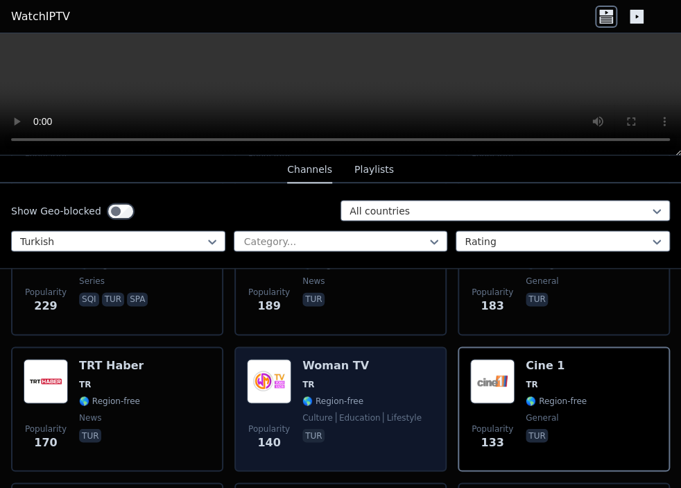
click at [434, 389] on div "Popularity 140 Woman TV TR 🌎 Region-free culture education lifestyle tur" at bounding box center [341, 408] width 212 height 125
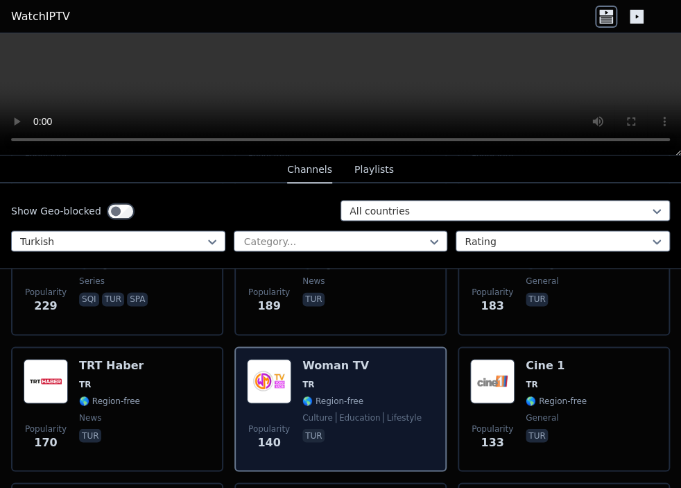
click at [434, 389] on div "Popularity 140 Woman TV TR 🌎 Region-free culture education lifestyle tur" at bounding box center [341, 408] width 212 height 125
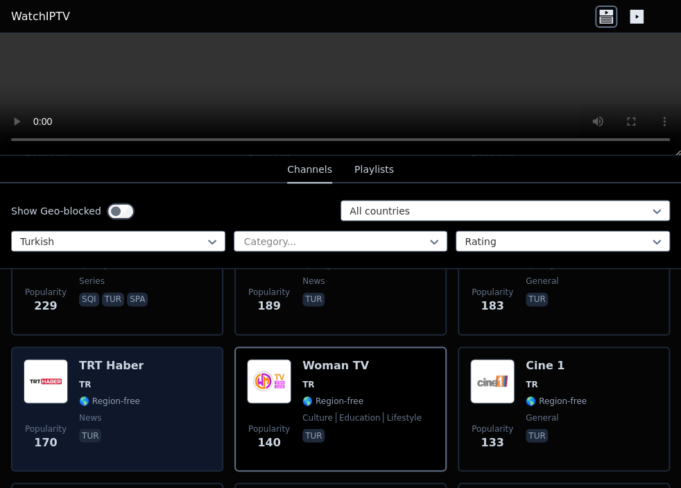
click at [153, 371] on div "Popularity 170 TRT [PERSON_NAME] 🌎 Region-free news tur" at bounding box center [117, 409] width 187 height 100
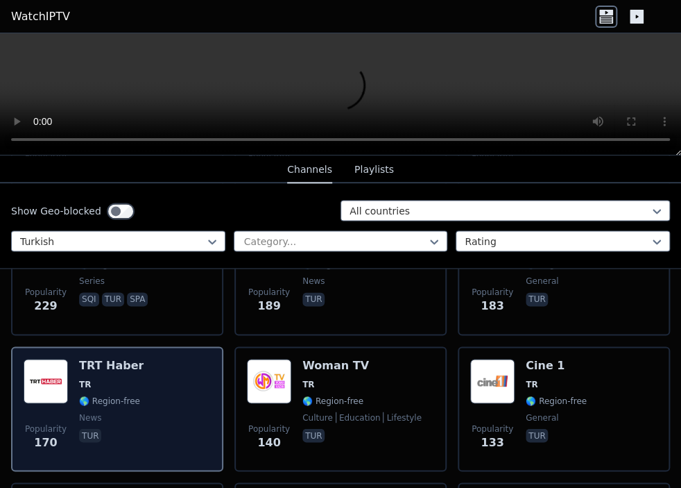
click at [153, 371] on div "Popularity 170 TRT [PERSON_NAME] 🌎 Region-free news tur" at bounding box center [117, 409] width 187 height 100
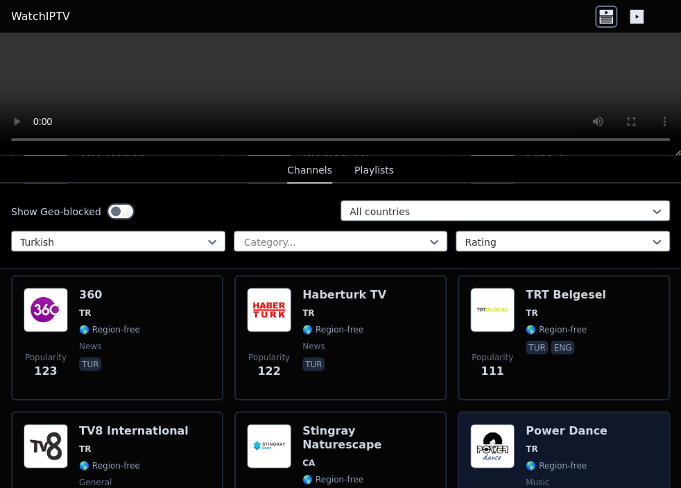
scroll to position [838, 0]
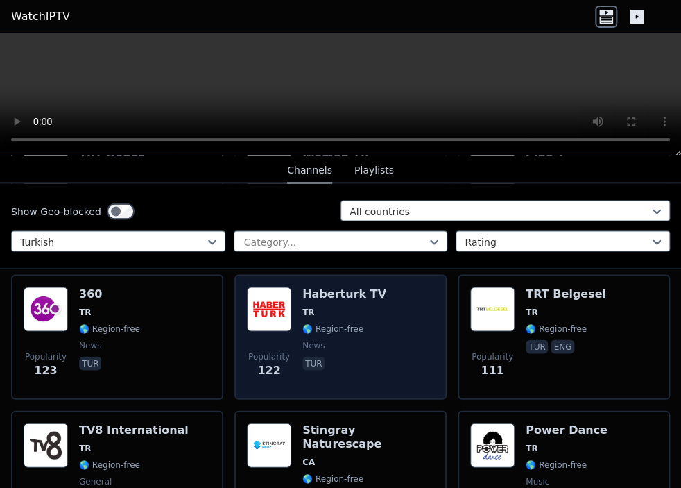
click at [380, 344] on div "Popularity 122 Haberturk TV TR 🌎 Region-free news tur" at bounding box center [340, 337] width 187 height 100
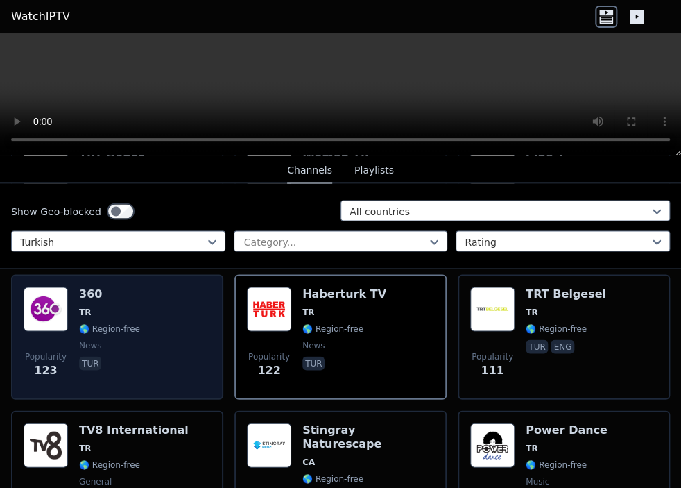
click at [189, 321] on div "Popularity 123 360 TR 🌎 Region-free news tur" at bounding box center [117, 337] width 187 height 100
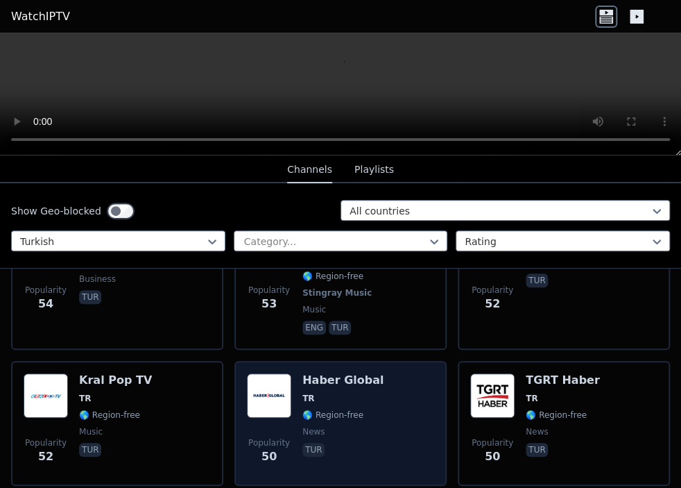
scroll to position [1874, 0]
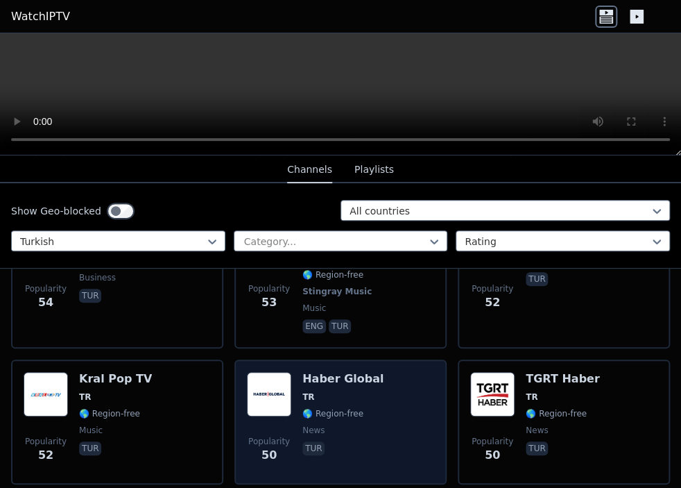
click at [362, 391] on span "TR" at bounding box center [343, 396] width 81 height 11
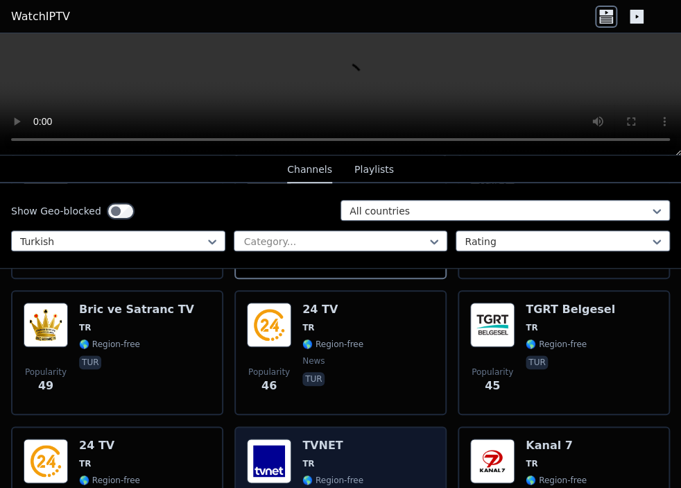
scroll to position [2080, 0]
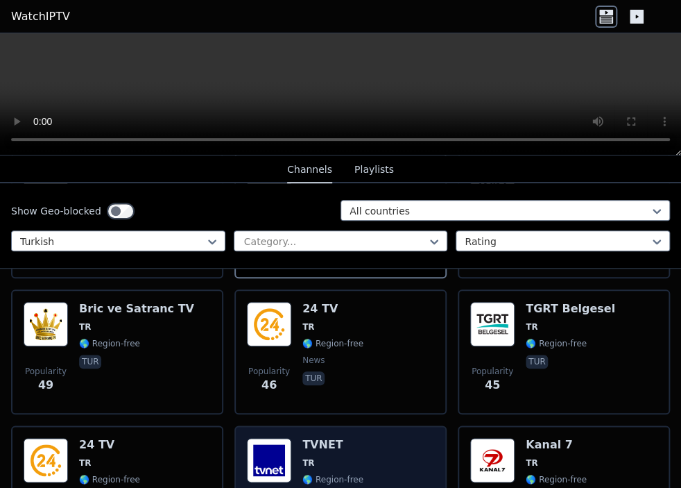
click at [389, 438] on div "Popularity 42 TVNET TR 🌎 Region-free tur" at bounding box center [340, 488] width 187 height 100
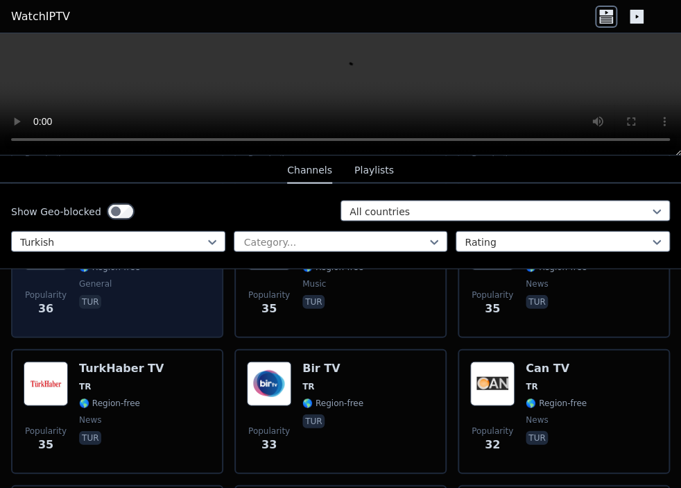
scroll to position [2701, 0]
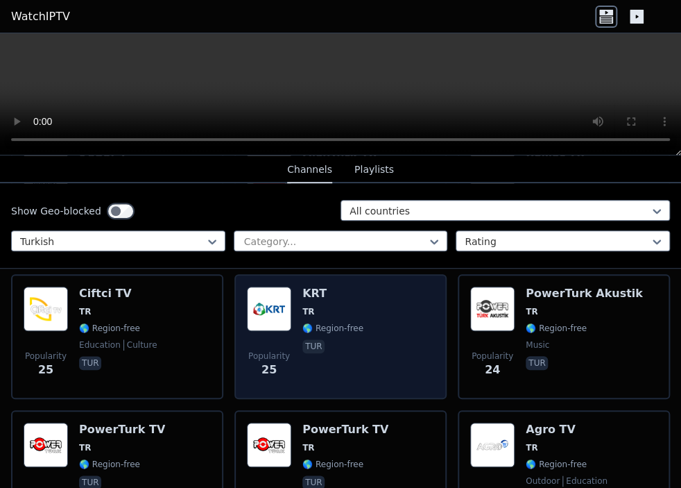
click at [352, 287] on div "KRT TR 🌎 Region-free tur" at bounding box center [333, 337] width 61 height 100
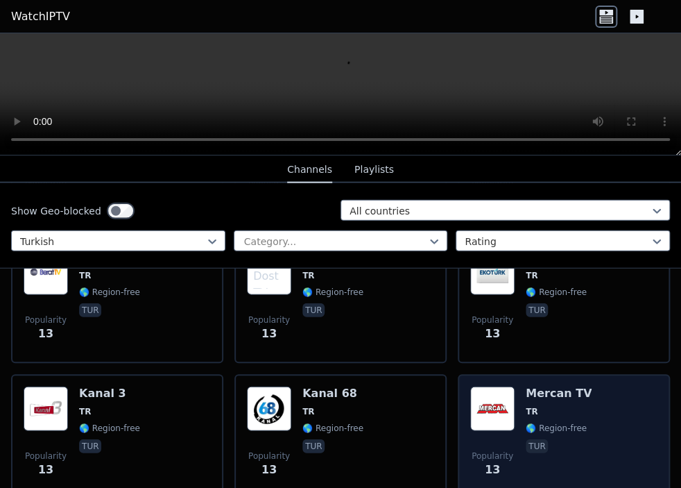
scroll to position [6213, 0]
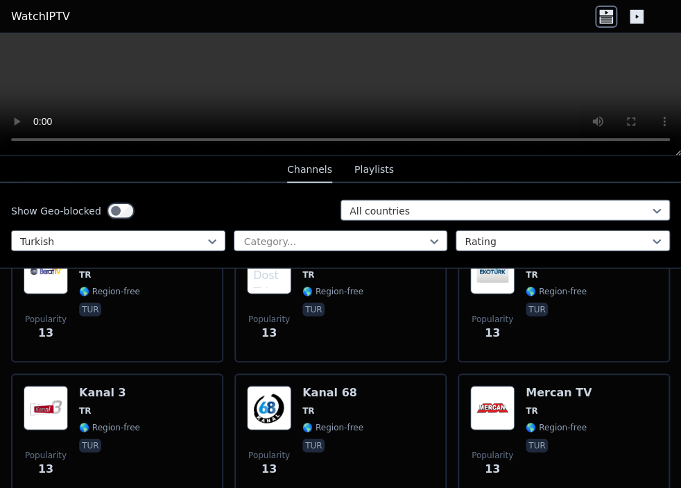
click at [32, 17] on link "WatchIPTV" at bounding box center [40, 16] width 59 height 17
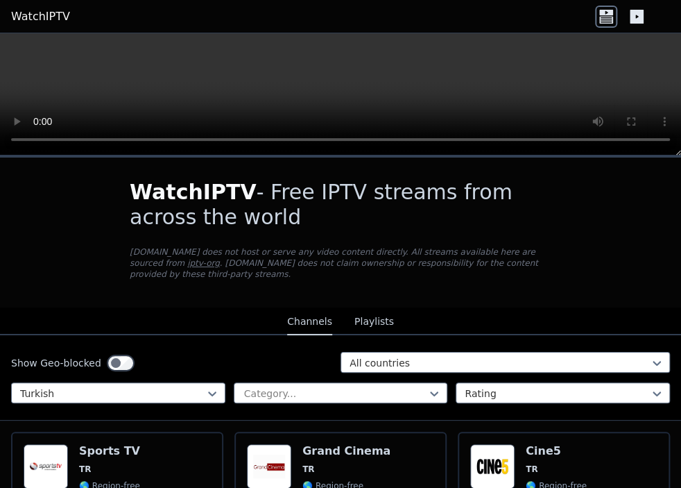
click at [42, 36] on video at bounding box center [340, 94] width 681 height 122
